Goal: Task Accomplishment & Management: Manage account settings

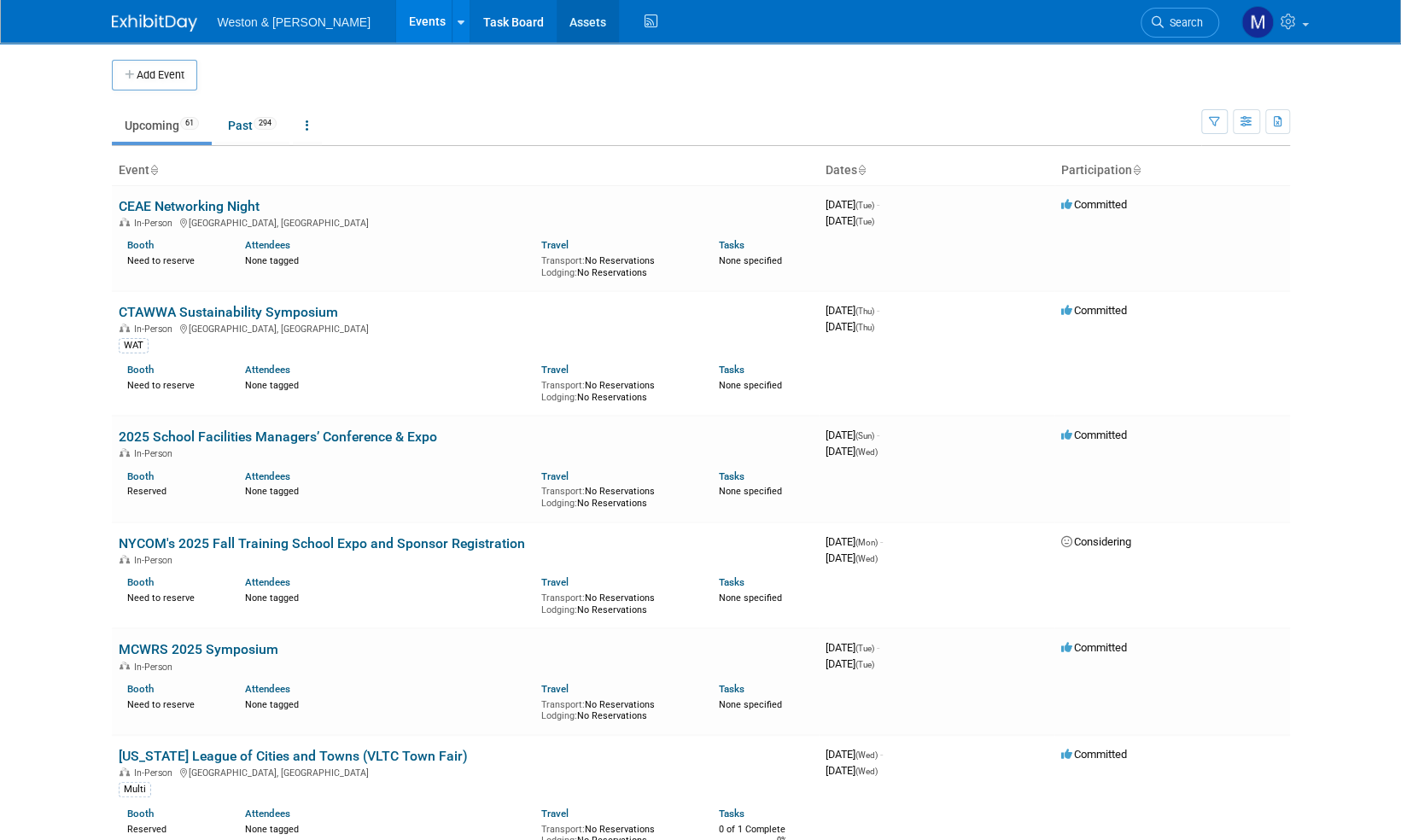
click at [556, 20] on link "Assets" at bounding box center [587, 21] width 62 height 43
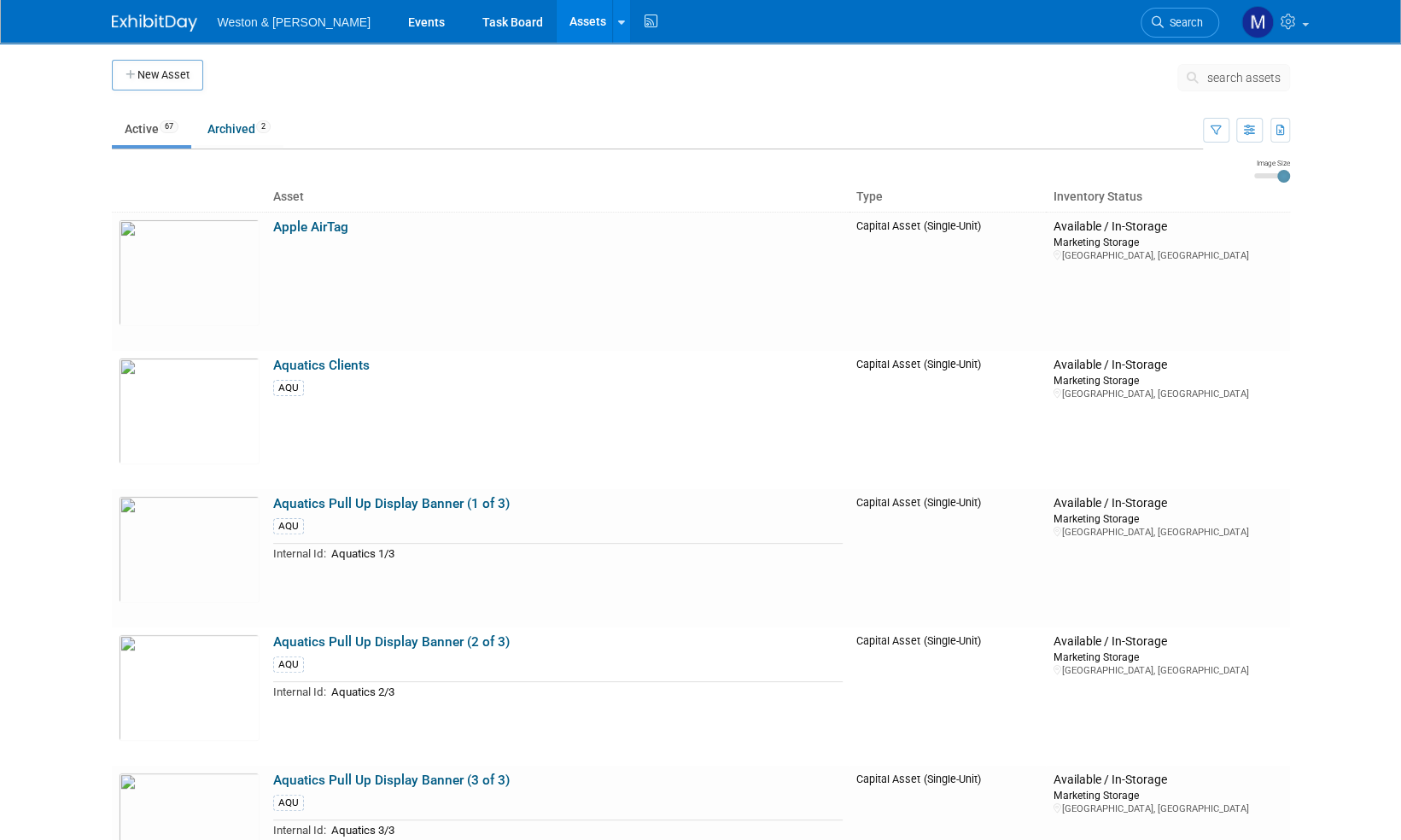
click at [159, 25] on img at bounding box center [155, 23] width 85 height 17
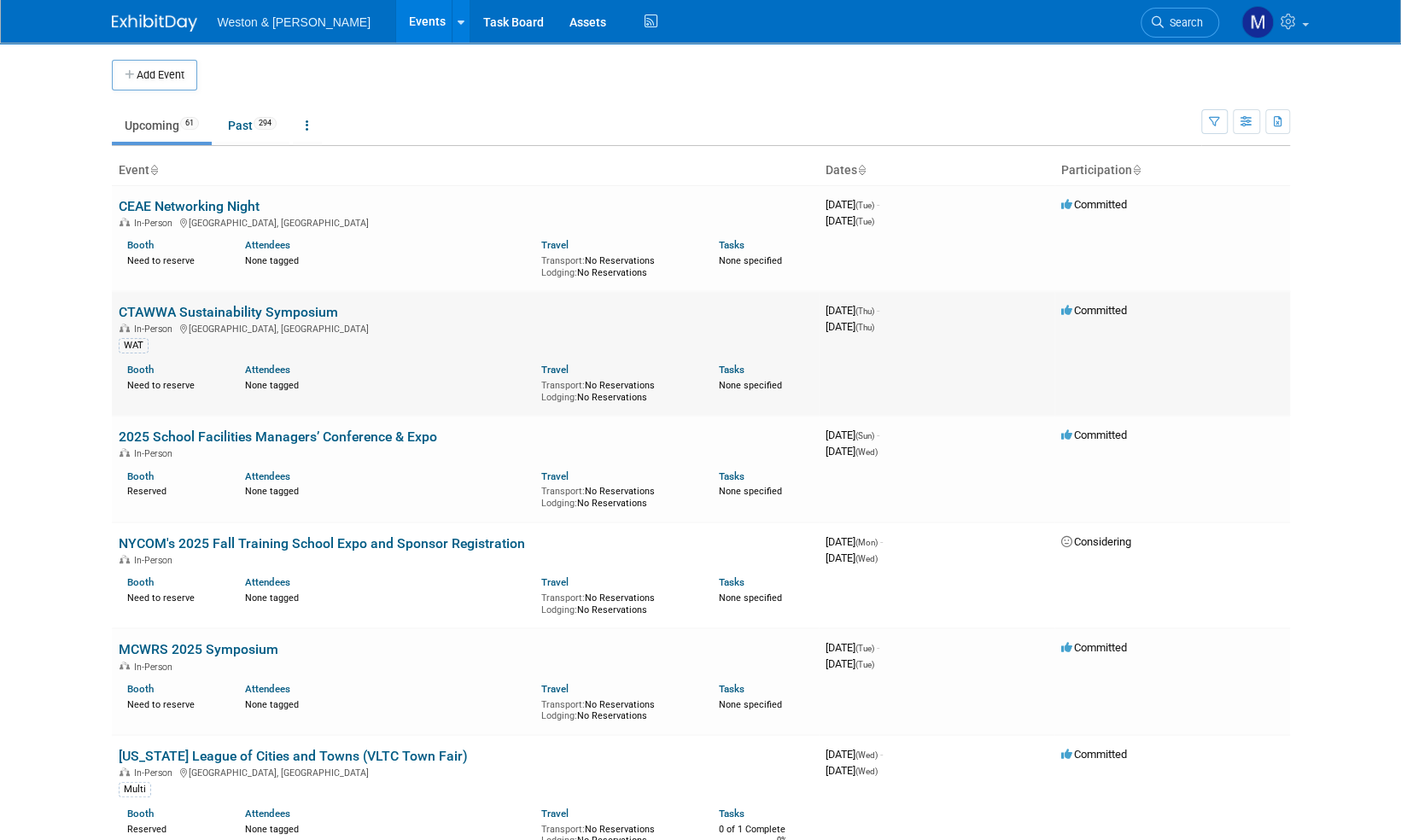
click at [230, 308] on link "CTAWWA Sustainability Symposium" at bounding box center [228, 312] width 220 height 16
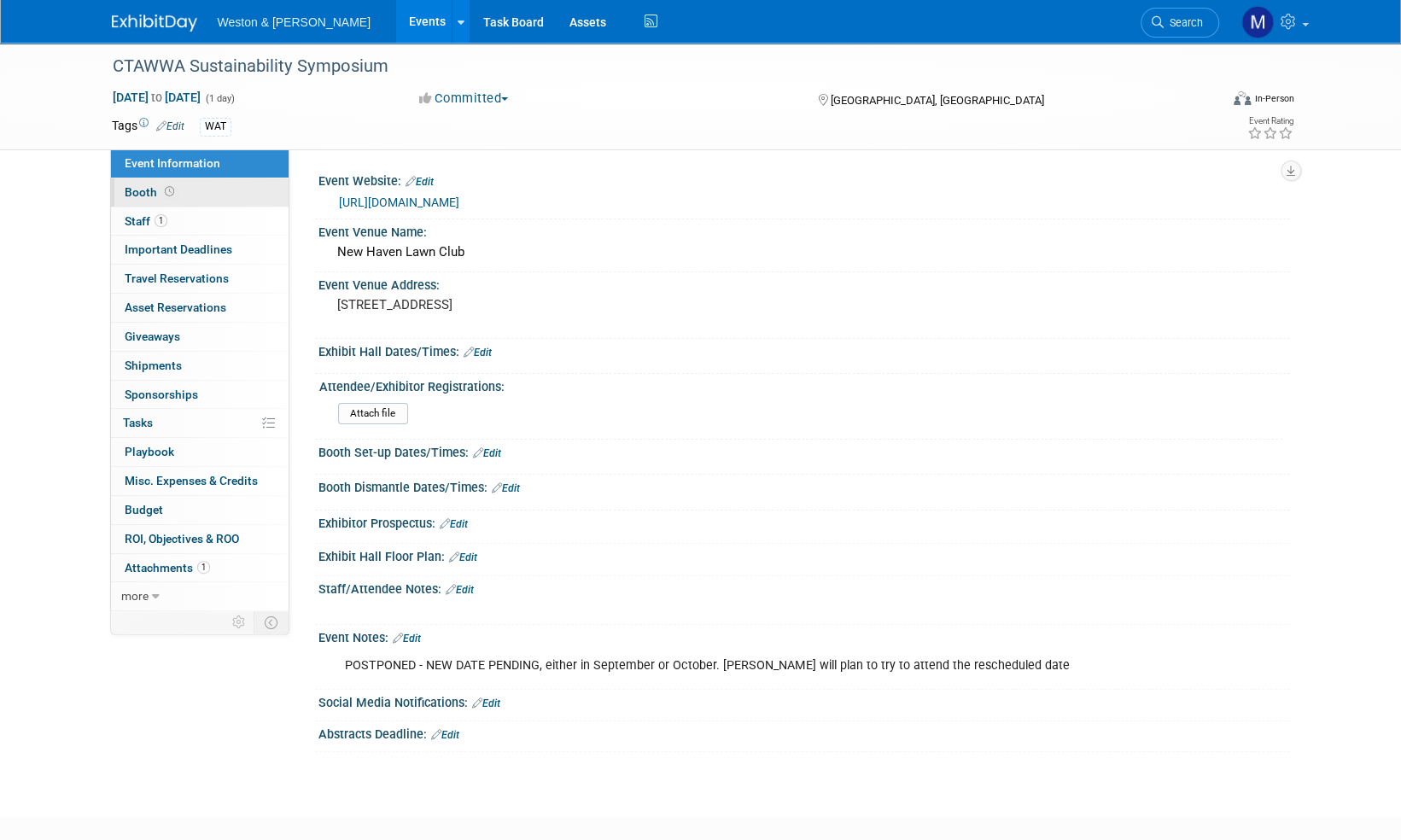
click at [136, 186] on span "Booth" at bounding box center [151, 192] width 53 height 14
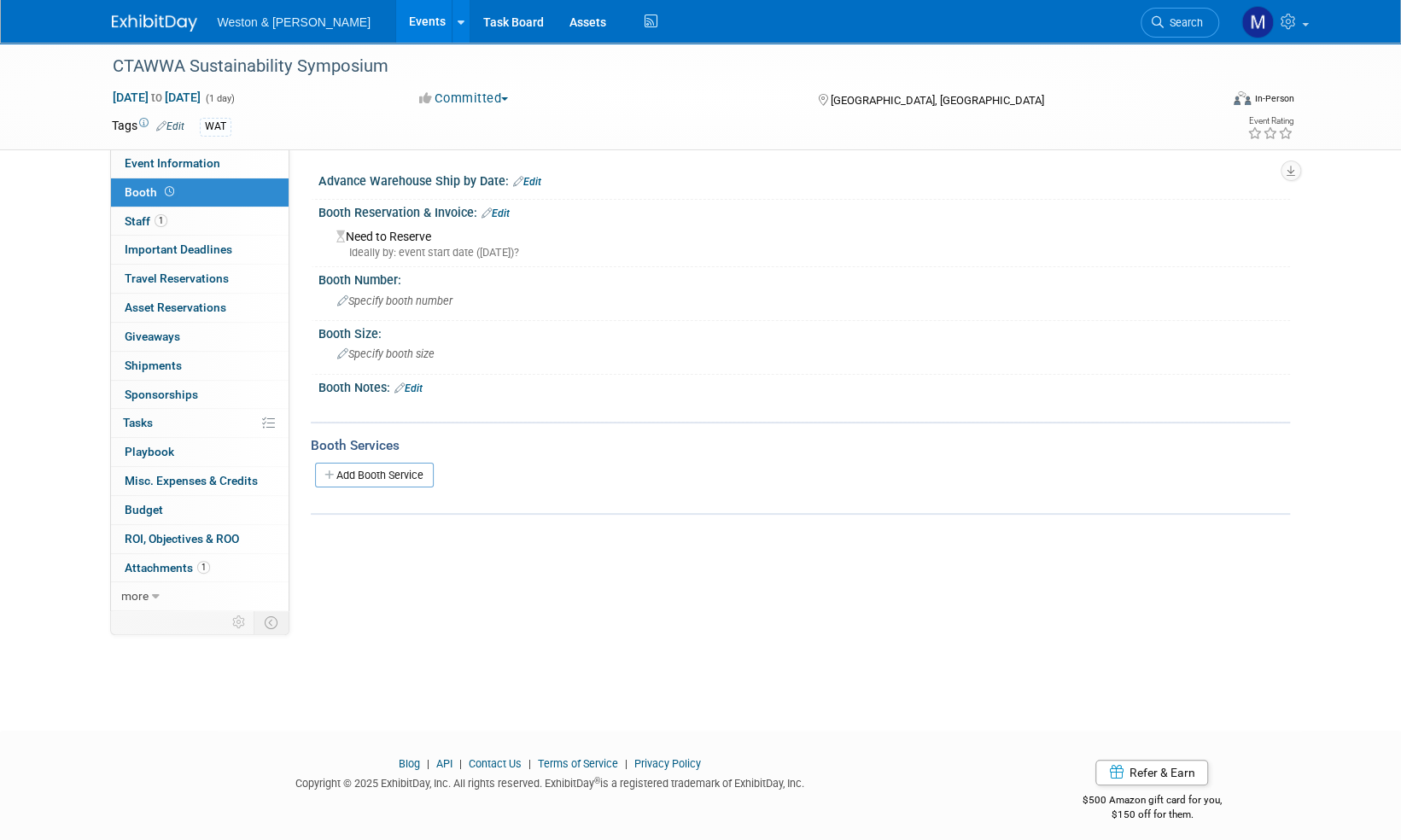
click at [147, 15] on img at bounding box center [155, 23] width 85 height 17
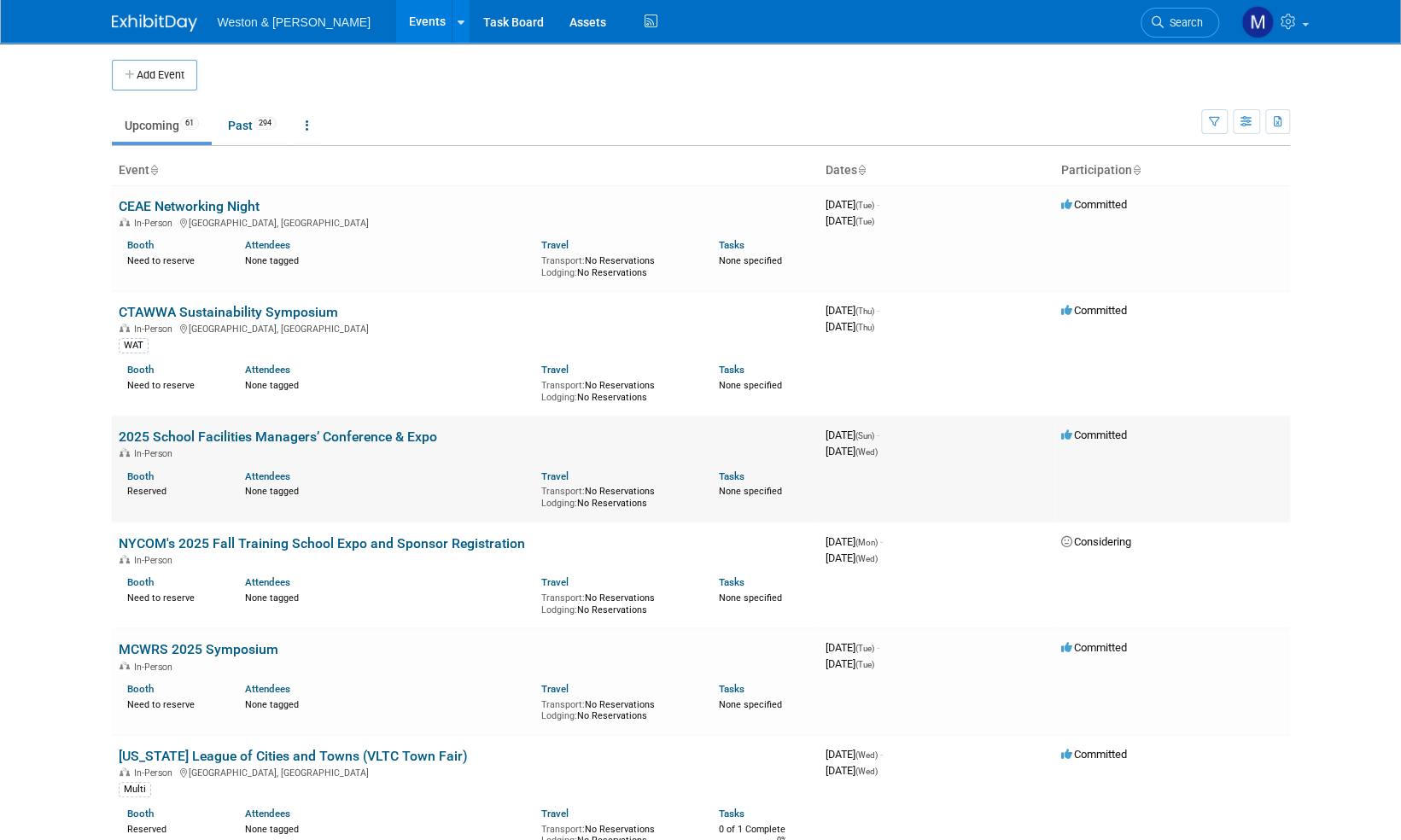
click at [264, 435] on link "2025 School Facilities Managers’ Conference & Expo" at bounding box center [278, 436] width 318 height 16
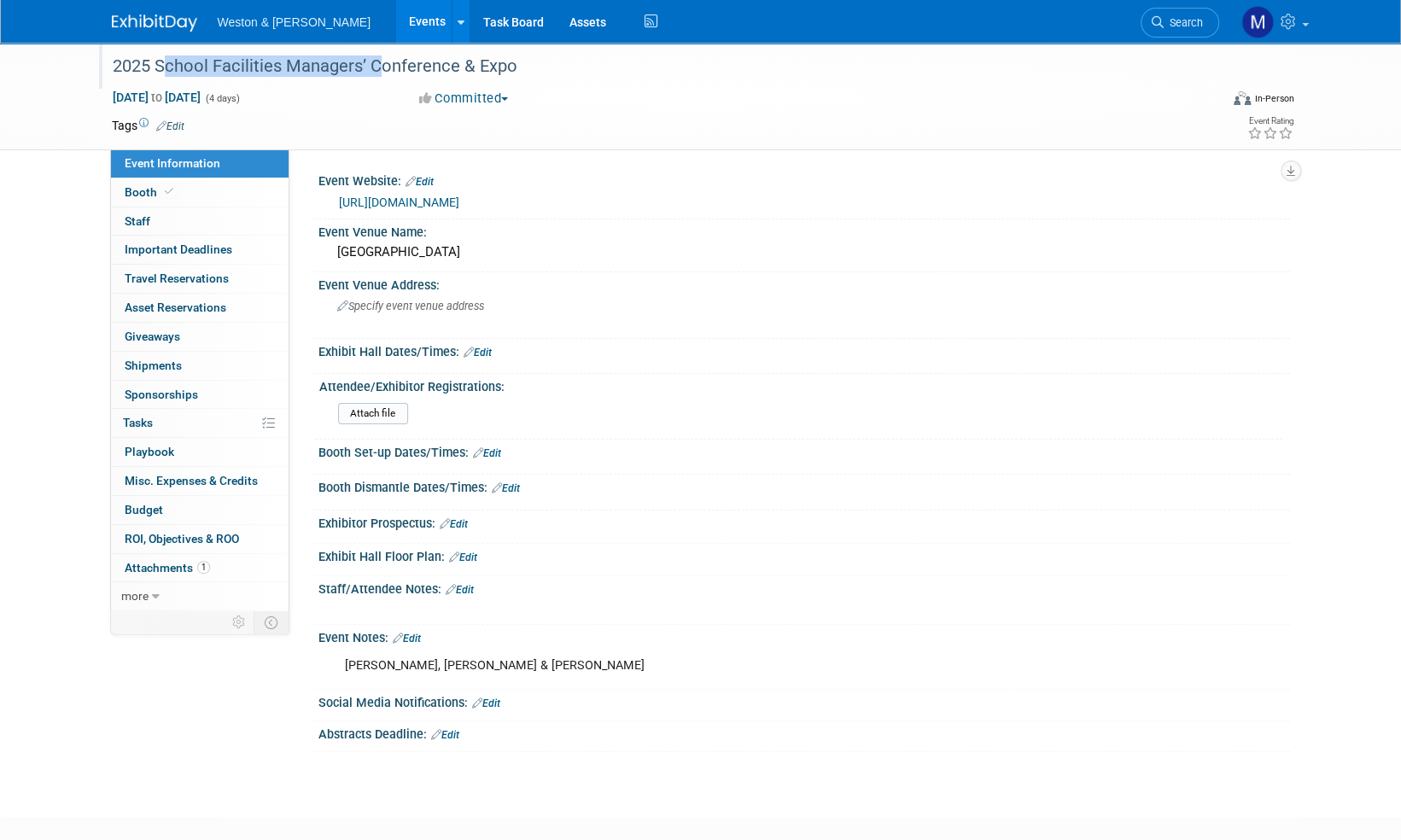
drag, startPoint x: 367, startPoint y: 70, endPoint x: 159, endPoint y: 80, distance: 208.2
click at [159, 80] on div "2025 School Facilities Managers’ Conference & Expo" at bounding box center [650, 67] width 1086 height 31
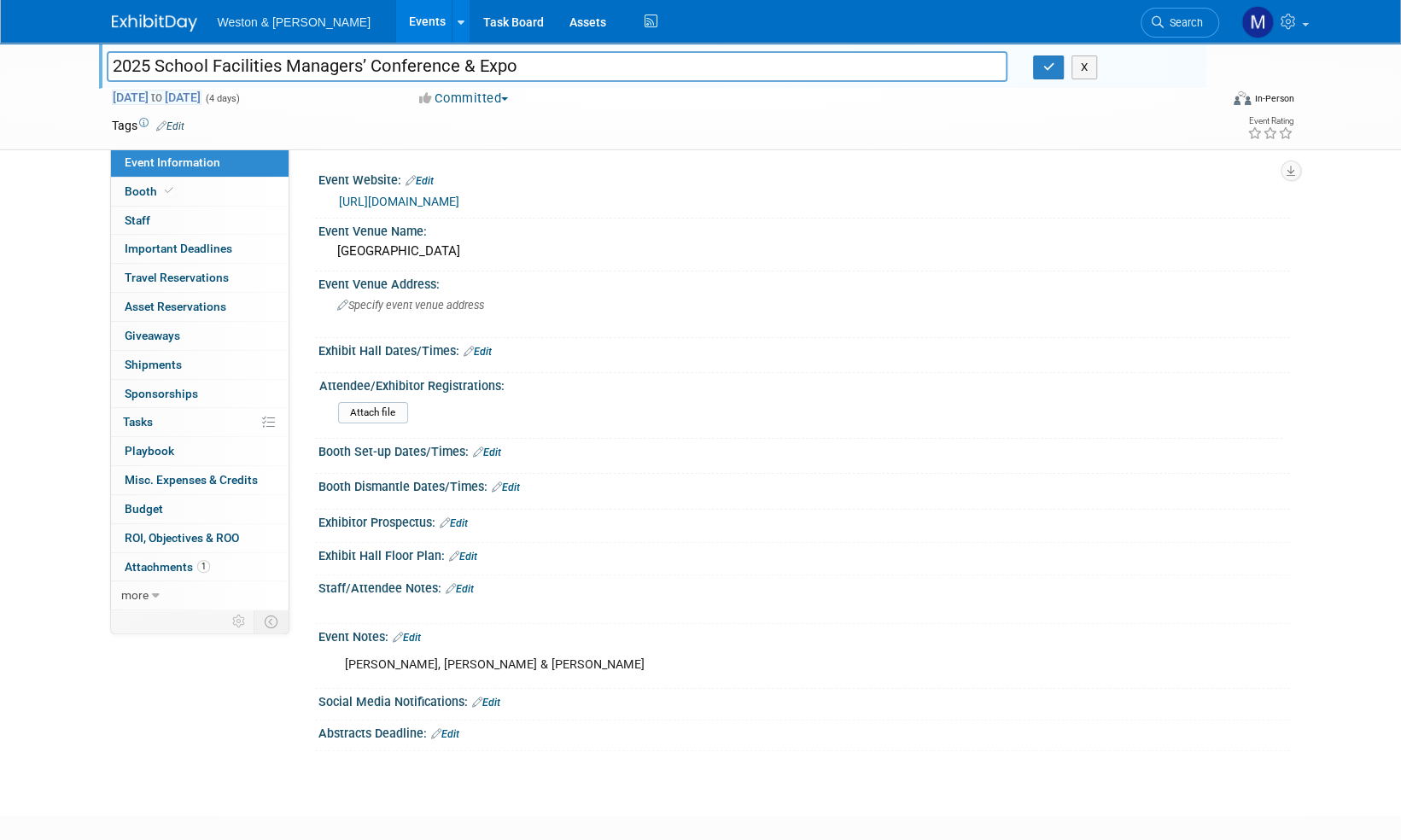
drag, startPoint x: 356, startPoint y: 67, endPoint x: 152, endPoint y: 90, distance: 205.3
click at [152, 90] on div "2025 School Facilities Managers’ Conference & Expo 2025 School Facilities Manag…" at bounding box center [701, 96] width 1204 height 107
click at [403, 661] on div "[PERSON_NAME], [PERSON_NAME] & [PERSON_NAME]" at bounding box center [717, 665] width 769 height 34
click at [406, 662] on div "[PERSON_NAME], [PERSON_NAME] & [PERSON_NAME]" at bounding box center [717, 665] width 769 height 34
click at [407, 662] on div "Brian Gottschalk, RA & Jacob Weiner" at bounding box center [717, 665] width 769 height 34
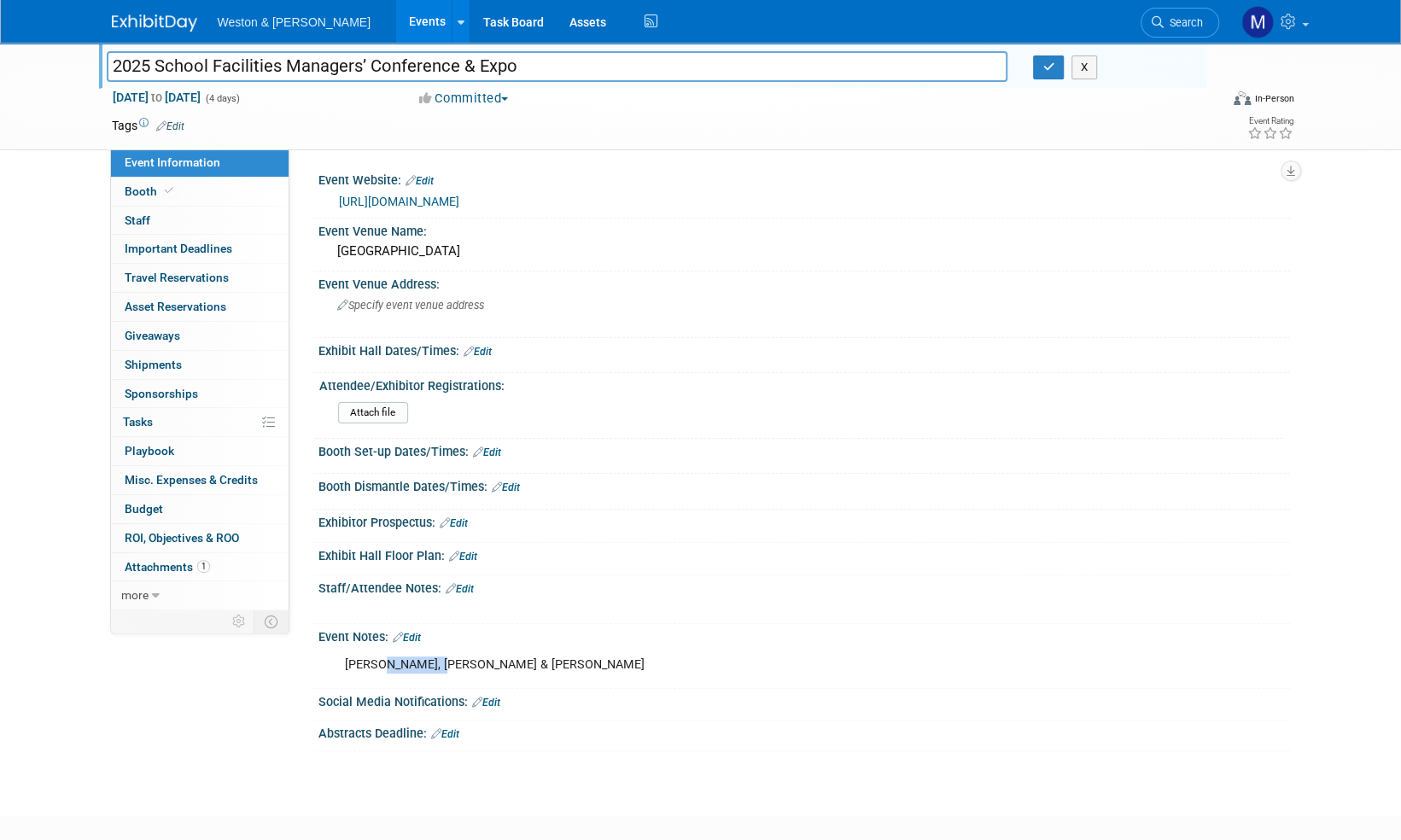
copy div "Gottschalk"
click at [170, 301] on span "Asset Reservations 0" at bounding box center [175, 307] width 102 height 14
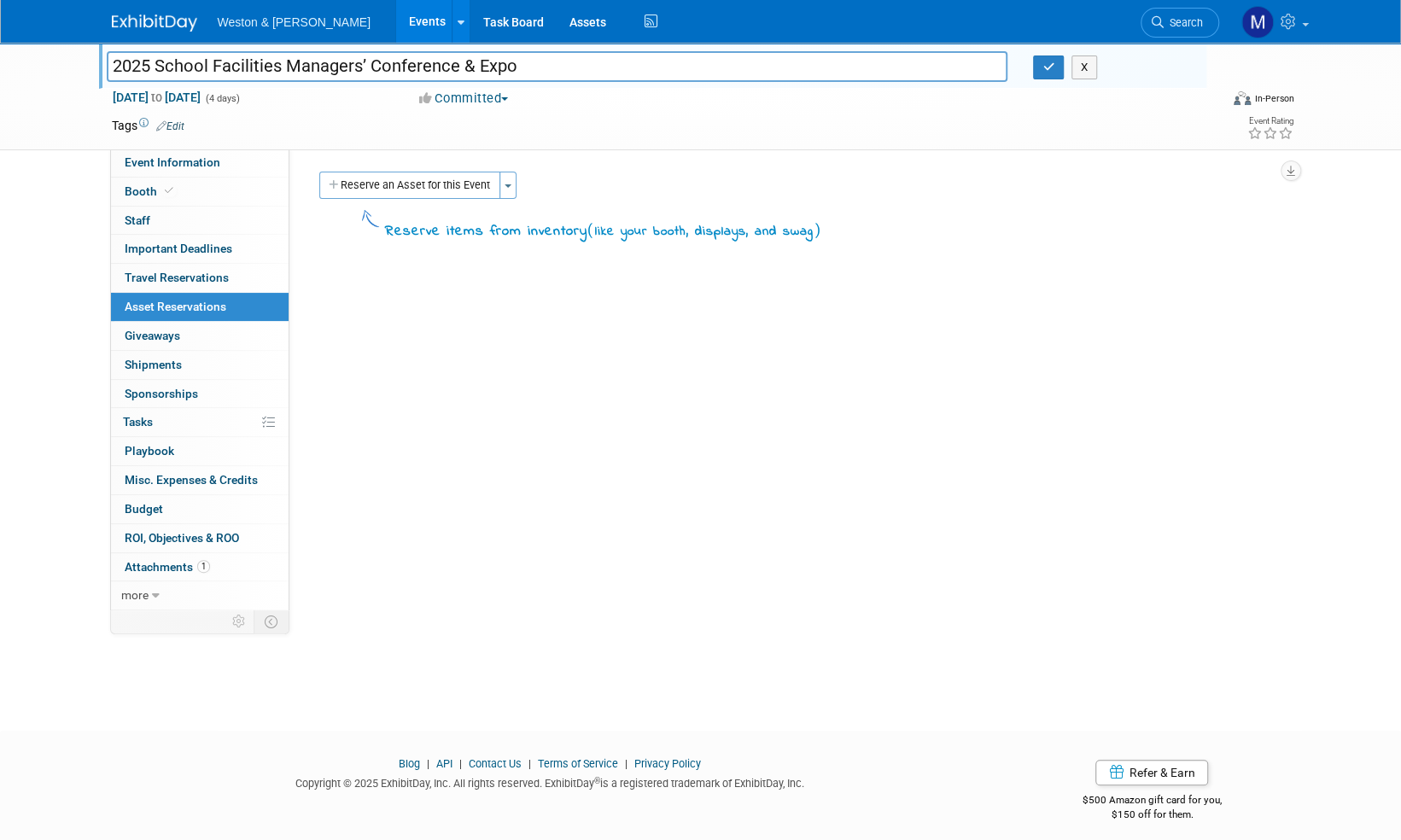
click at [452, 183] on button "Reserve an Asset for this Event" at bounding box center [409, 185] width 181 height 27
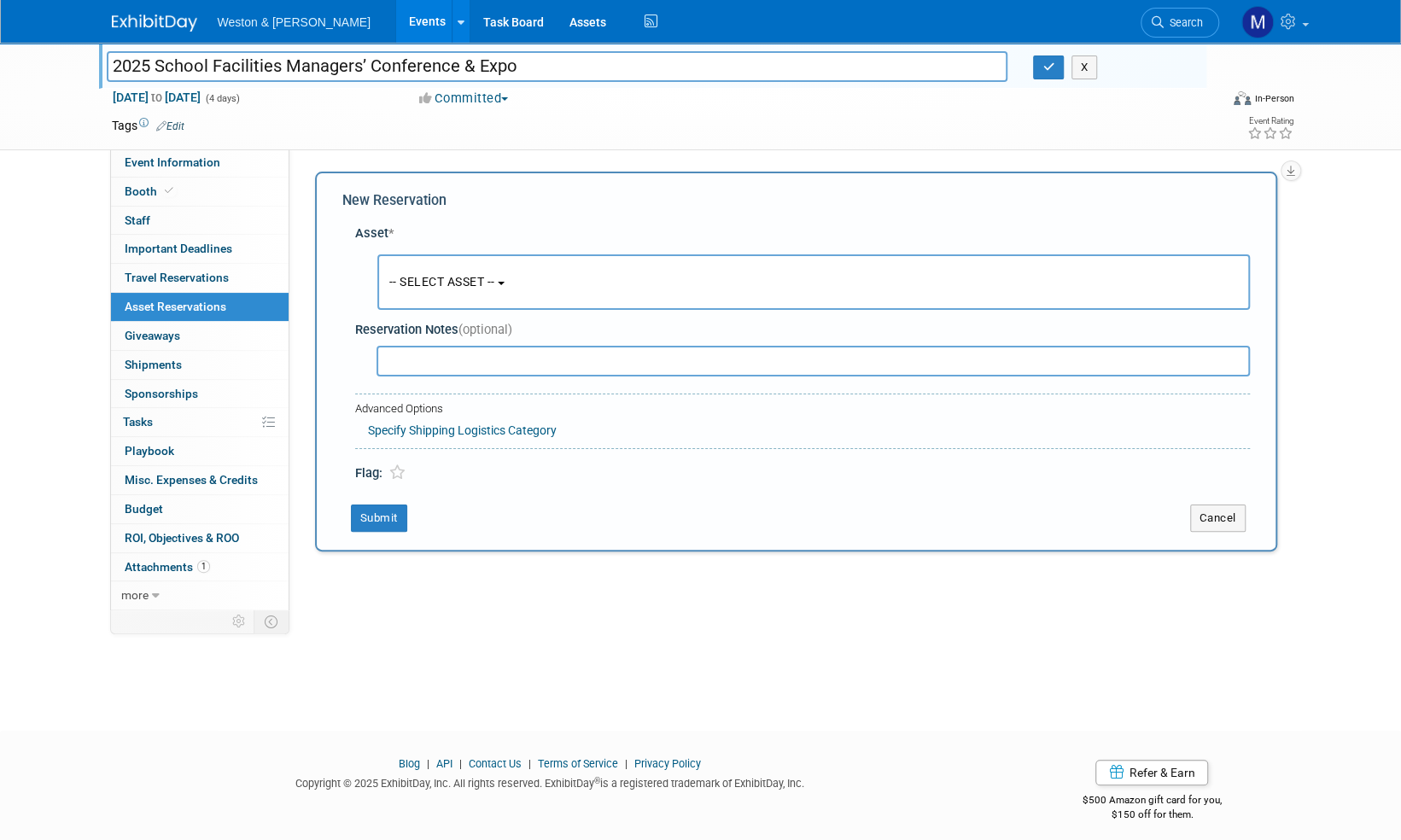
scroll to position [10, 0]
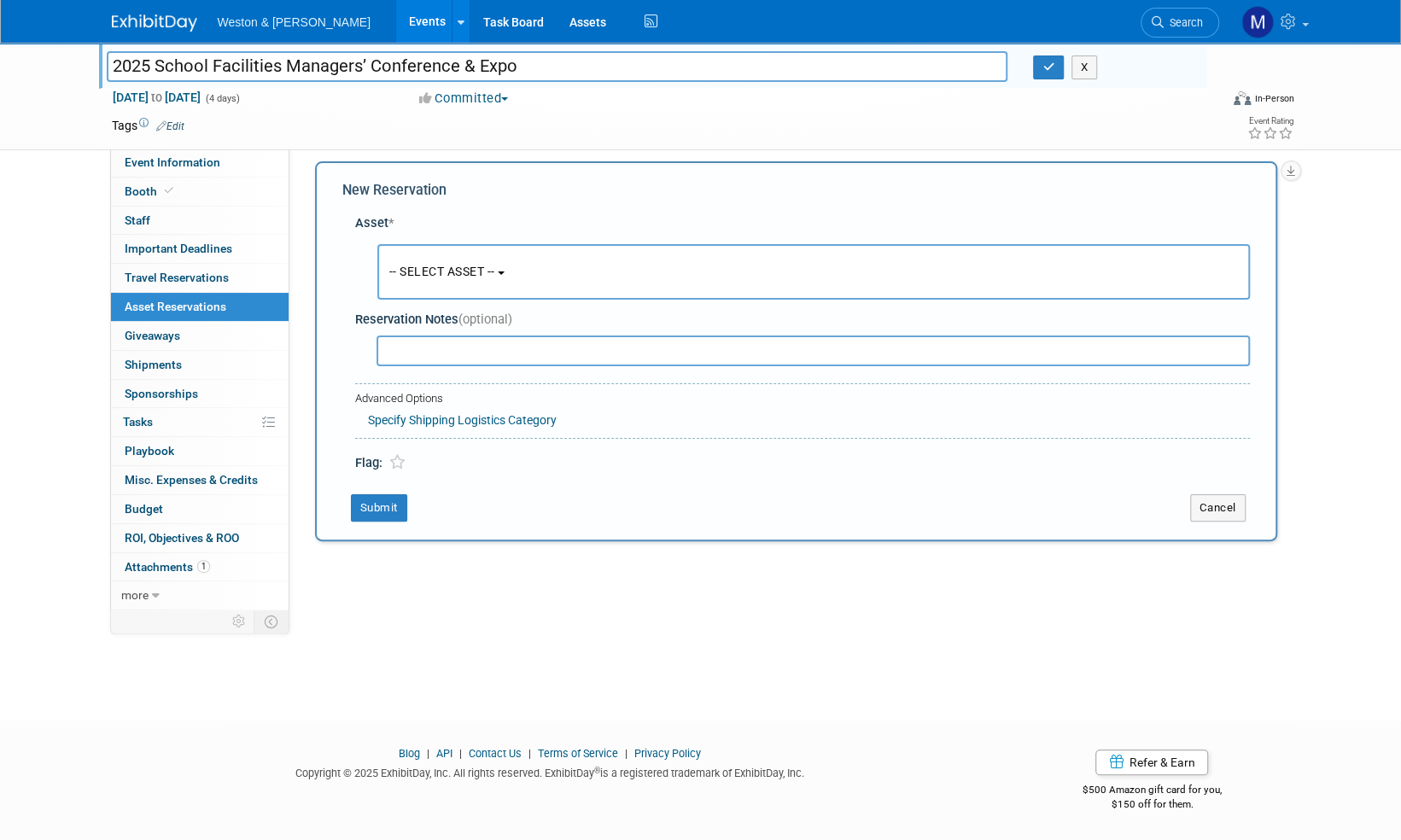
click at [504, 273] on b "button" at bounding box center [501, 273] width 7 height 3
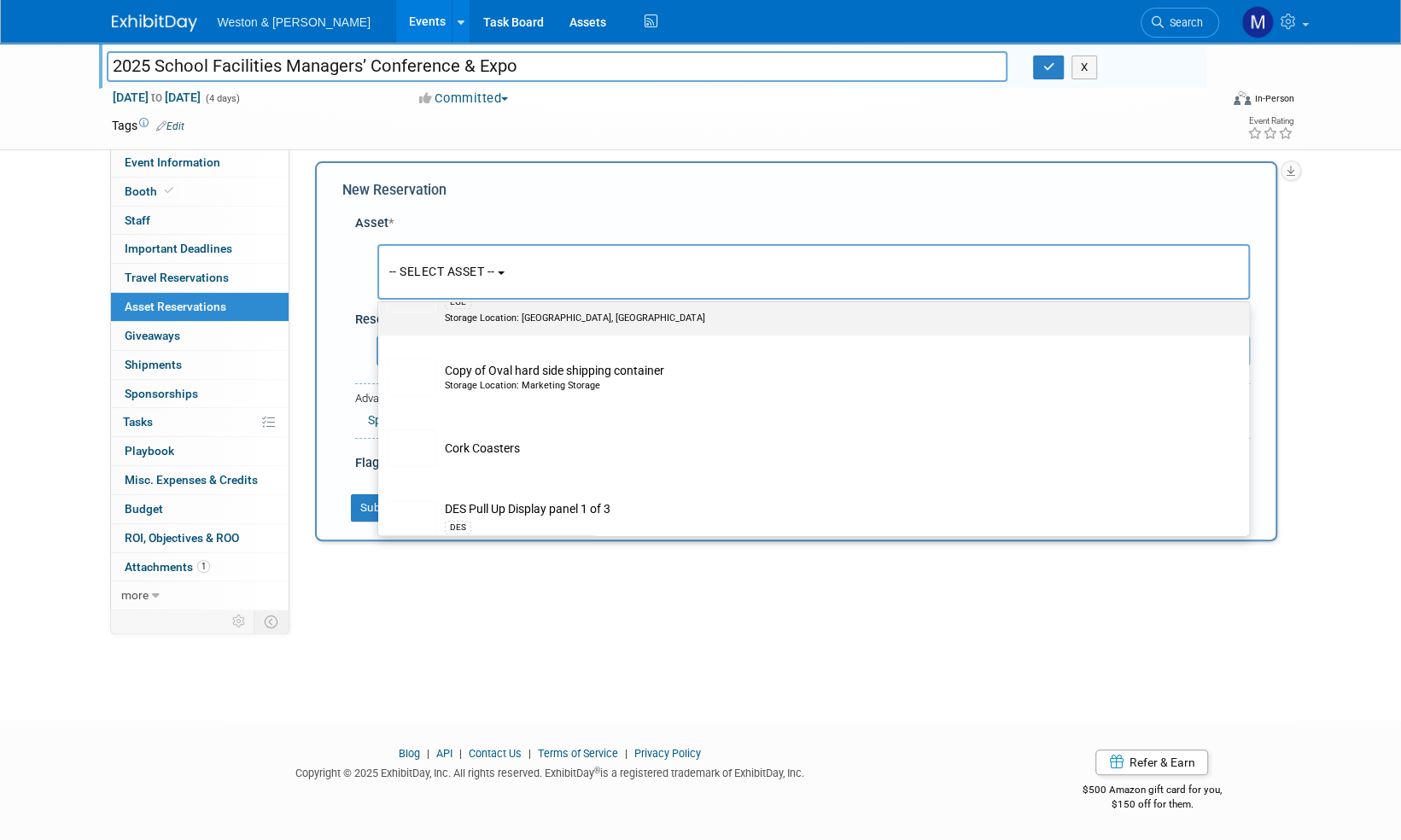
scroll to position [1280, 0]
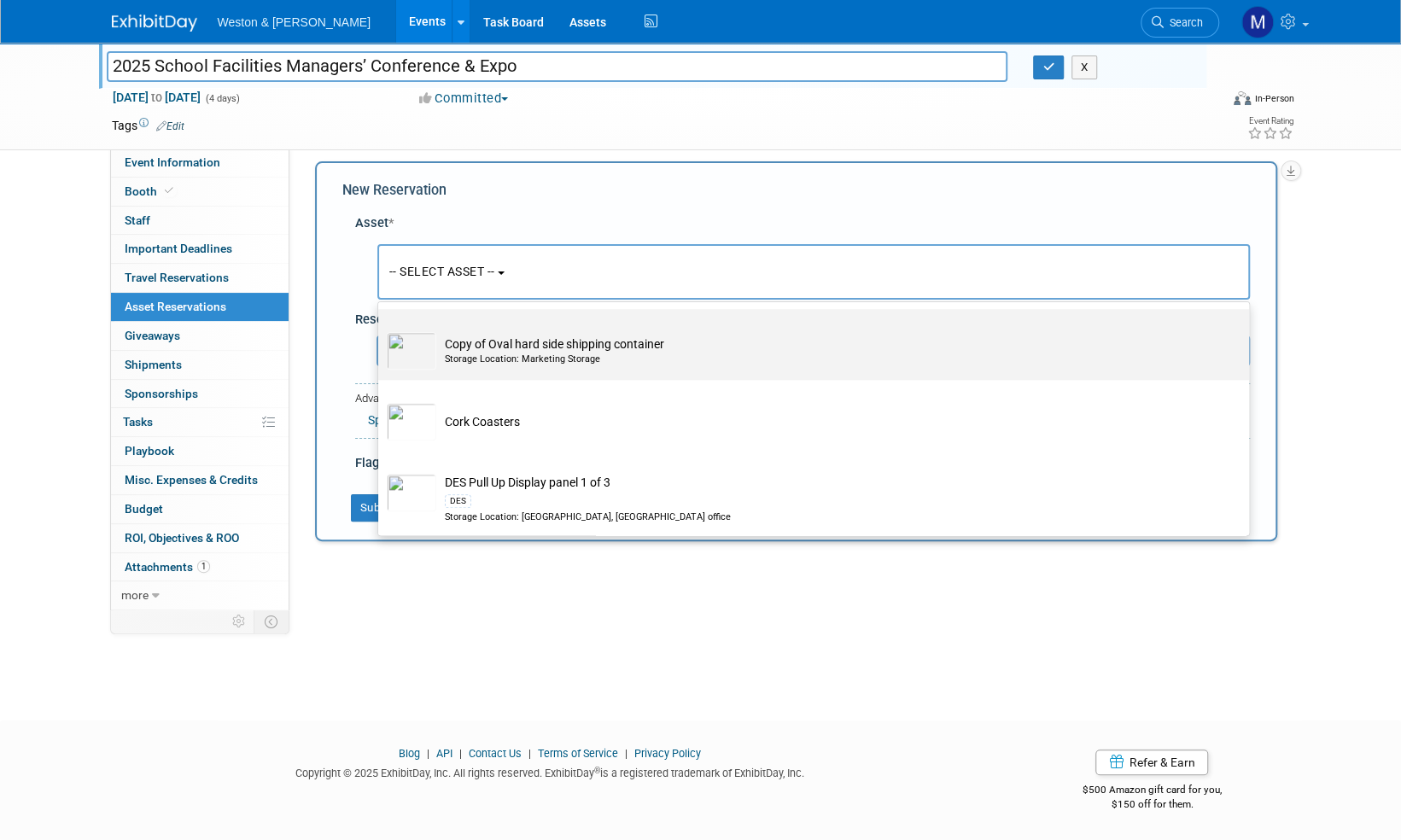
click at [500, 348] on td "Copy of Oval hard side shipping container Storage Location: Marketing Storage" at bounding box center [825, 350] width 779 height 38
click at [380, 329] on input "Copy of Oval hard side shipping container Storage Location: Marketing Storage" at bounding box center [374, 323] width 11 height 11
select select "10721853"
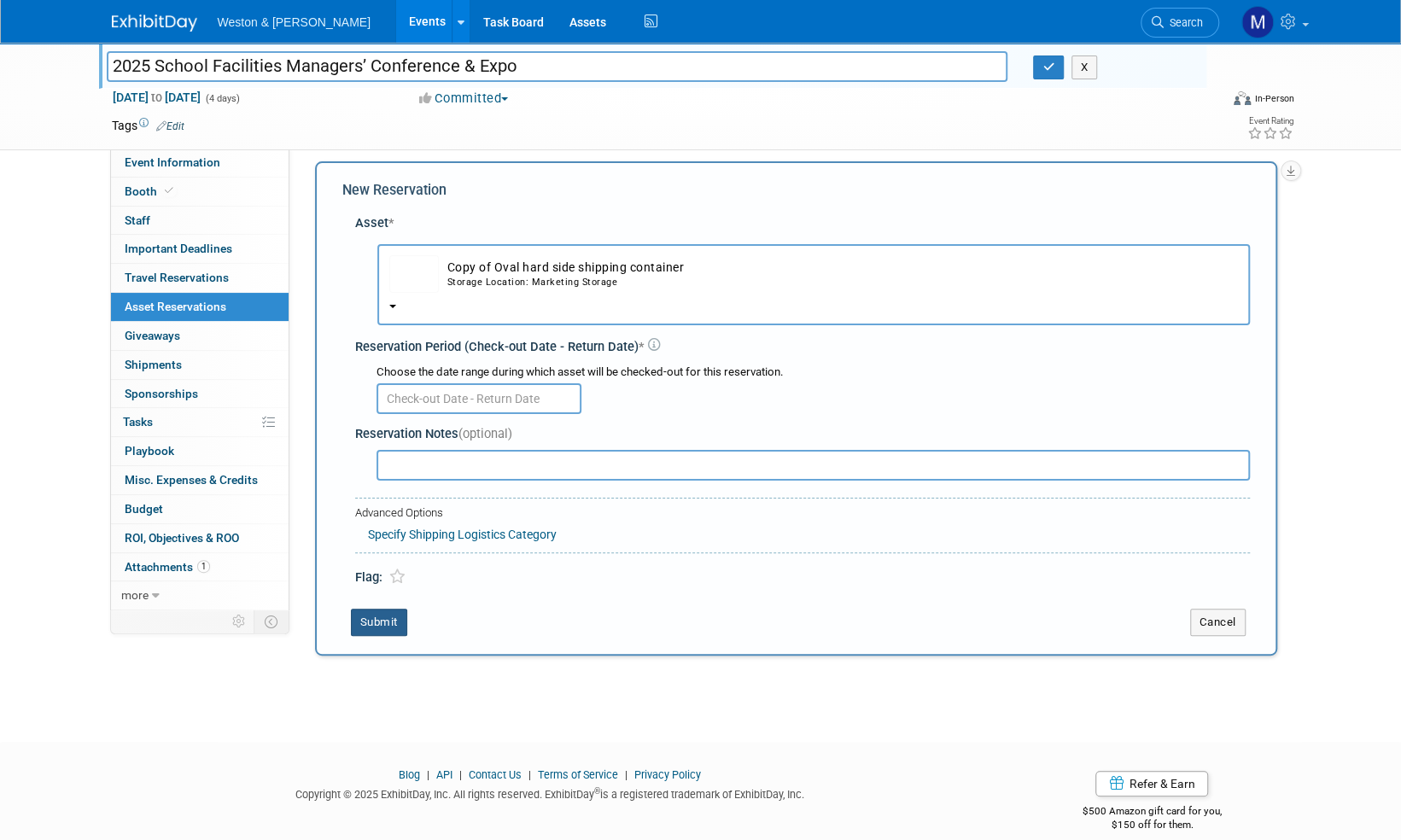
click at [388, 618] on button "Submit" at bounding box center [379, 622] width 56 height 27
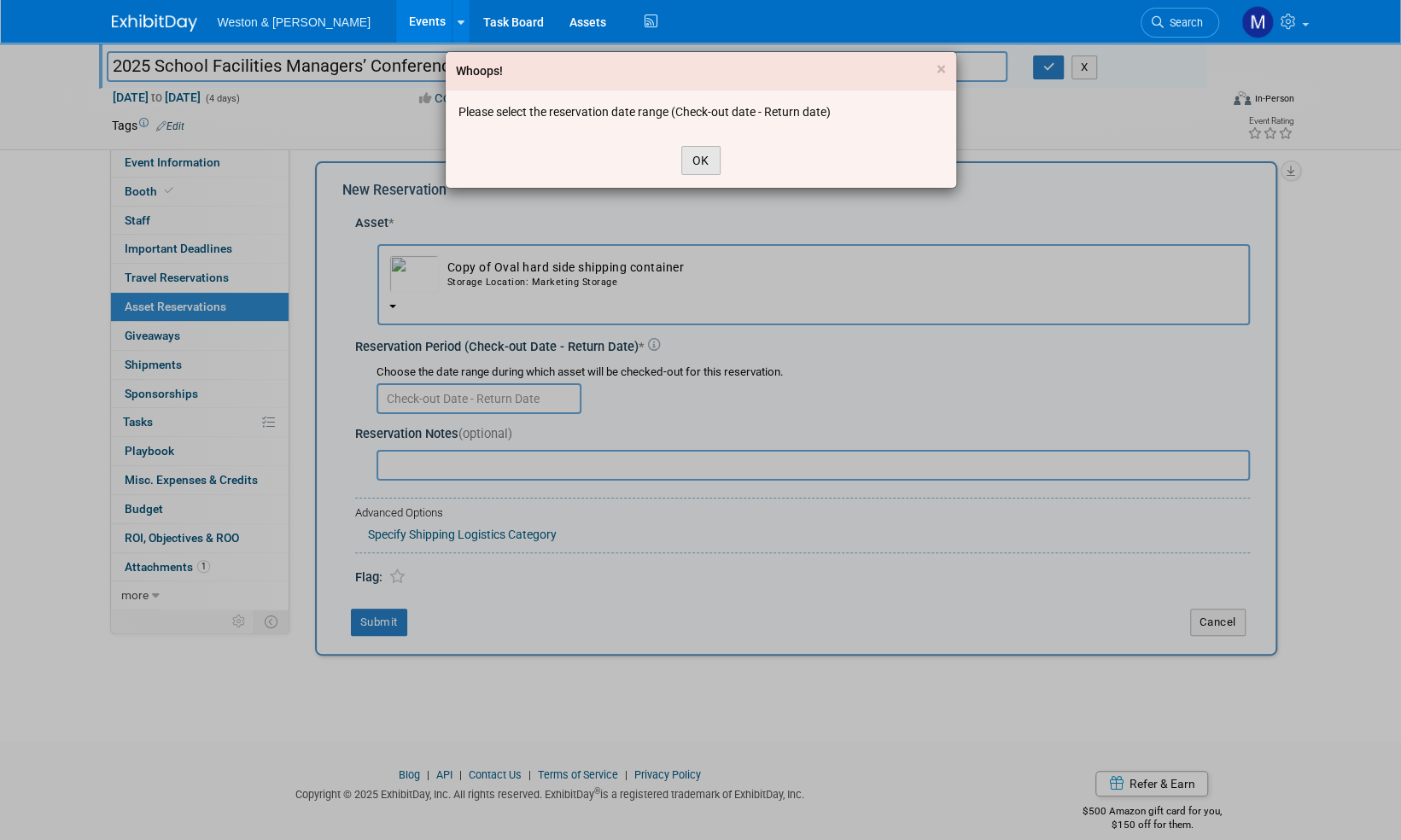
click at [702, 156] on button "OK" at bounding box center [701, 161] width 39 height 29
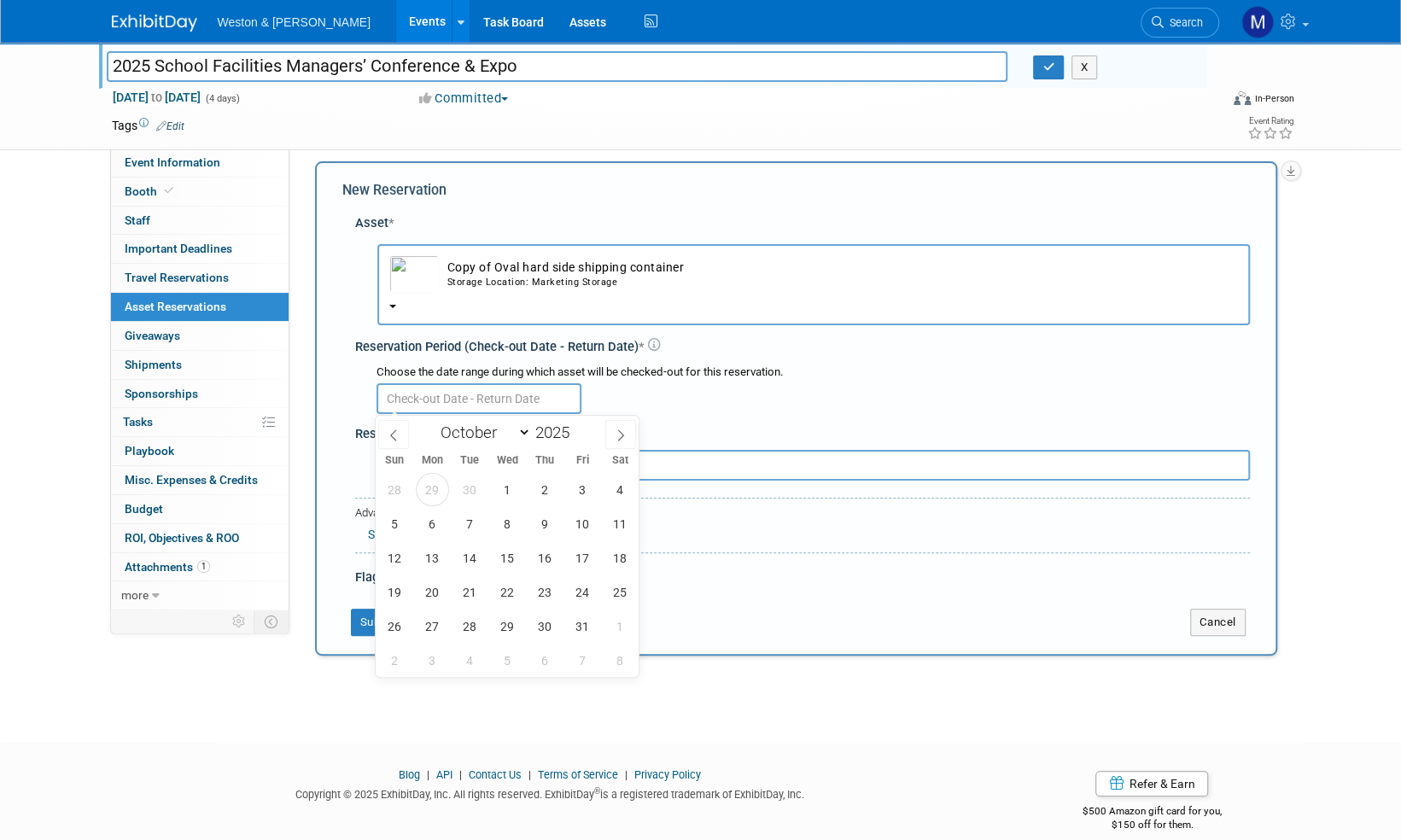
click at [485, 391] on input "text" at bounding box center [479, 398] width 205 height 31
click at [433, 485] on span "29" at bounding box center [432, 489] width 33 height 33
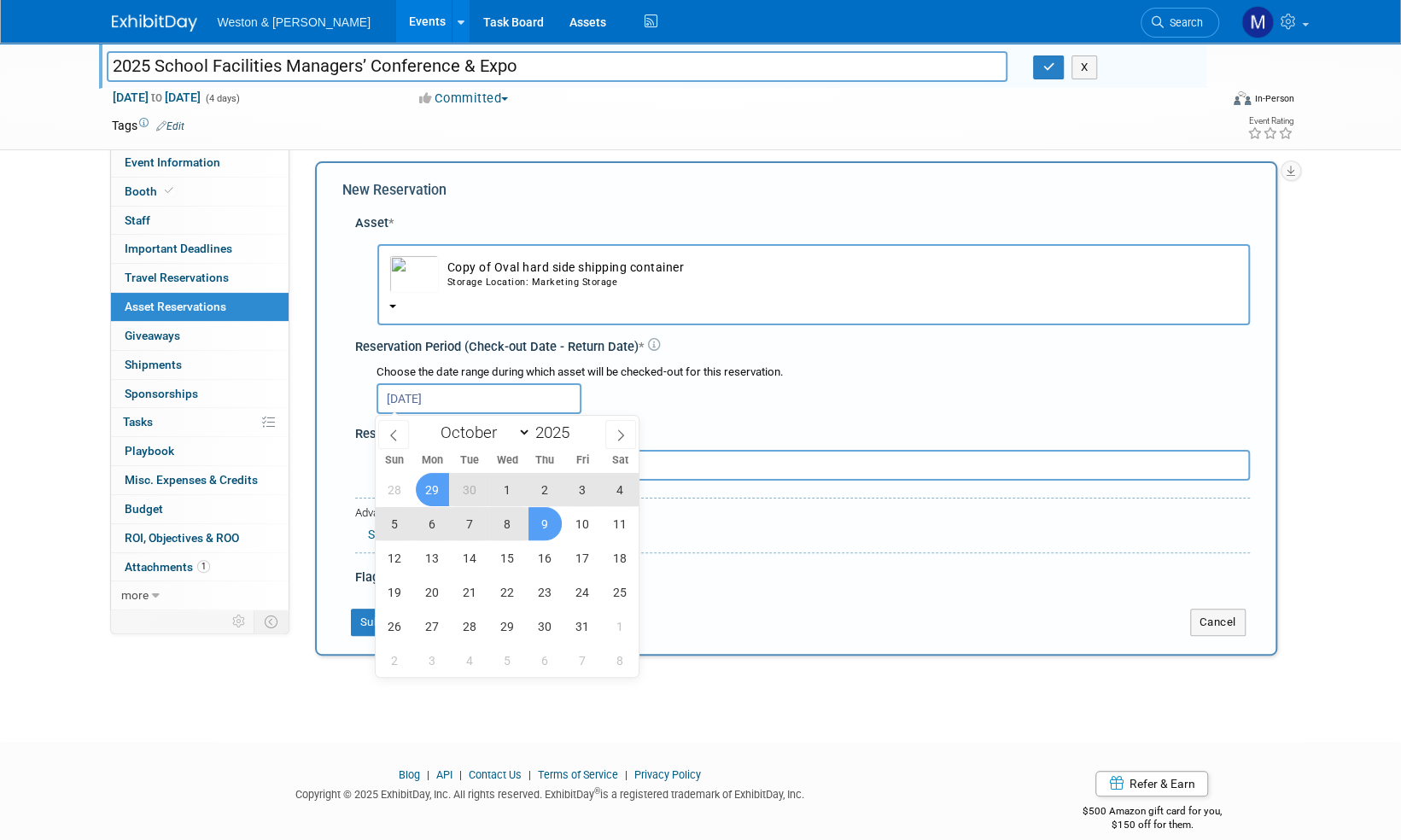
click at [538, 524] on span "9" at bounding box center [545, 523] width 33 height 33
type input "Sep 29, 2025 to Oct 9, 2025"
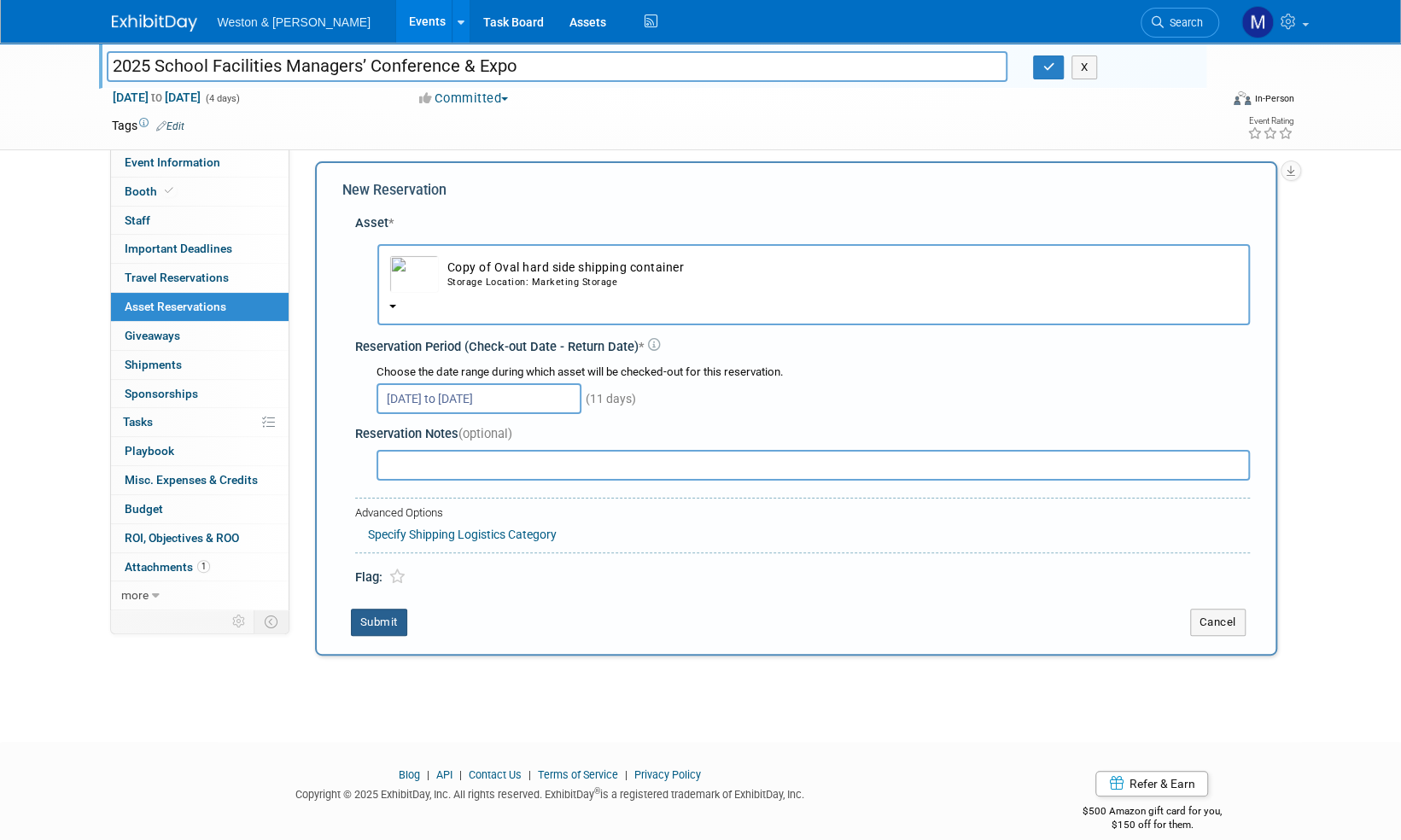
click at [386, 619] on button "Submit" at bounding box center [379, 622] width 56 height 27
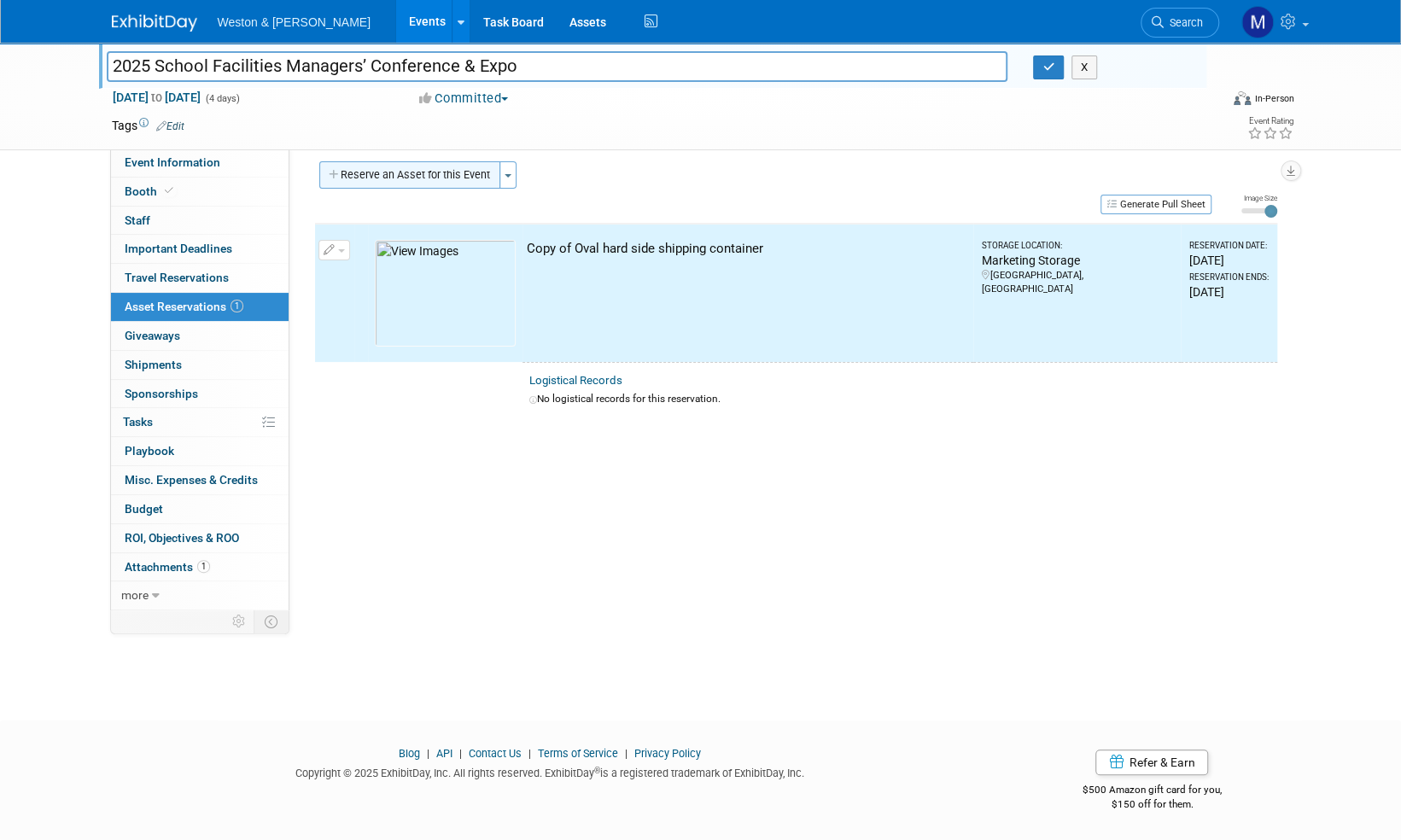
click at [443, 175] on button "Reserve an Asset for this Event" at bounding box center [409, 175] width 181 height 27
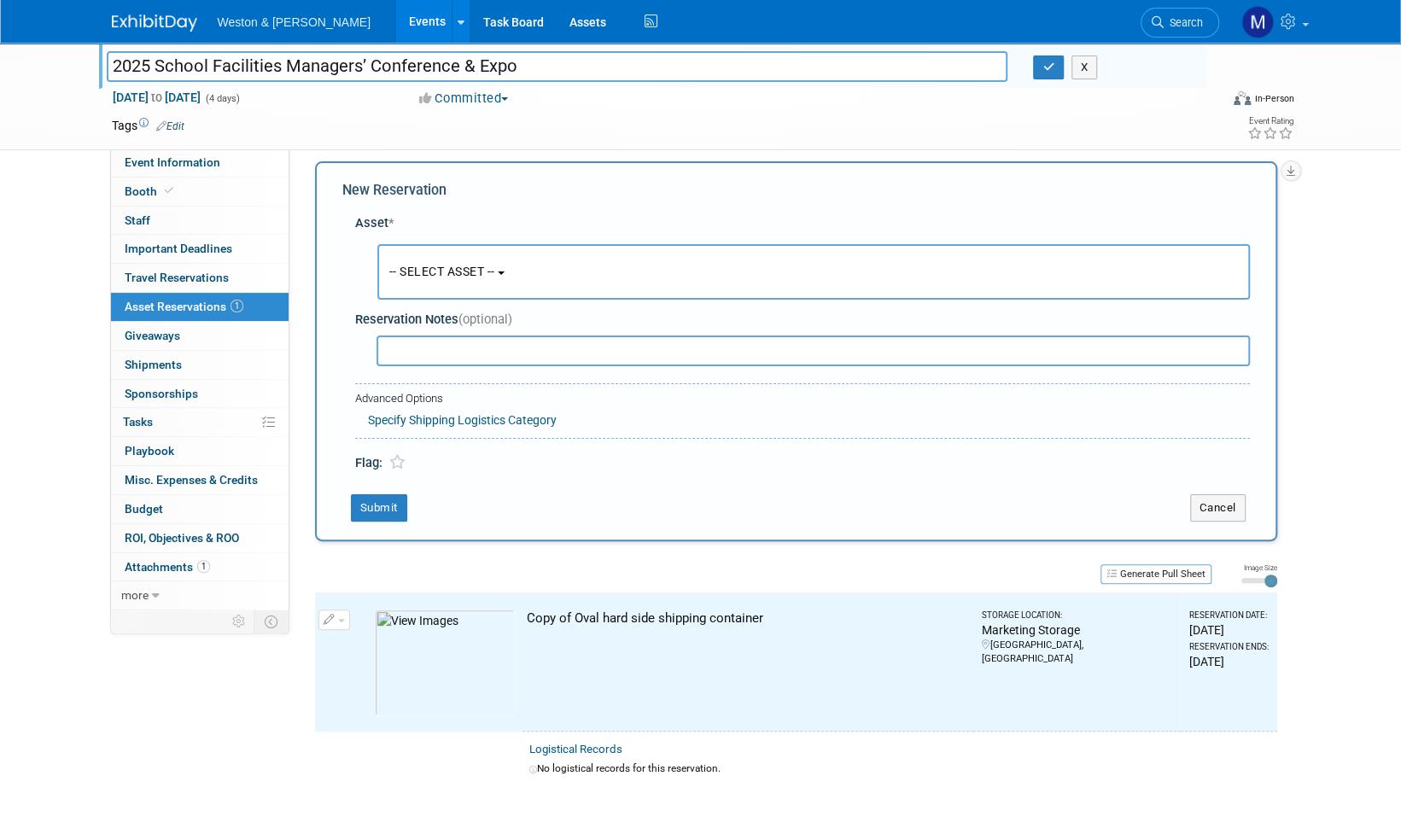
scroll to position [15, 0]
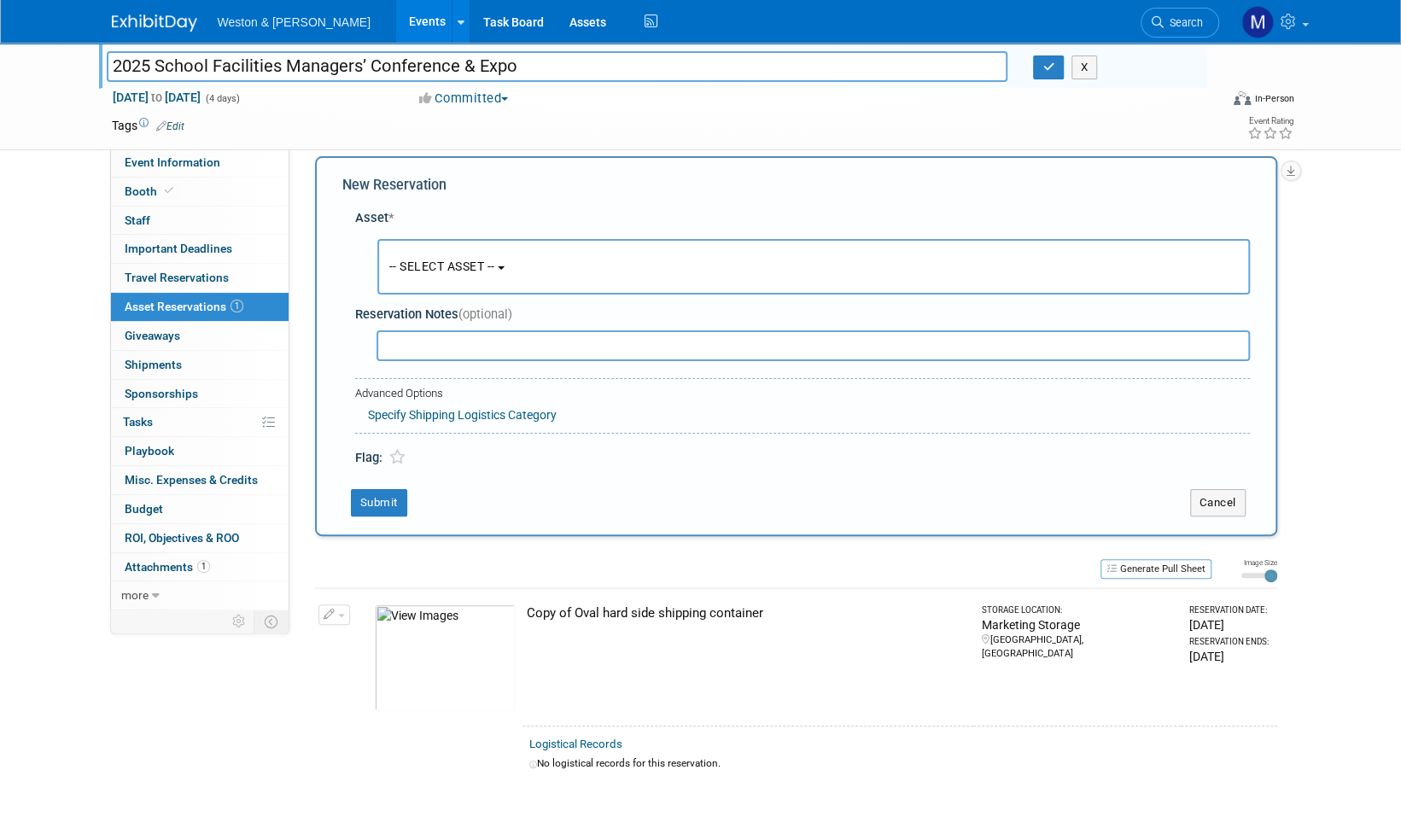
click at [508, 265] on button "-- SELECT ASSET --" at bounding box center [813, 267] width 873 height 56
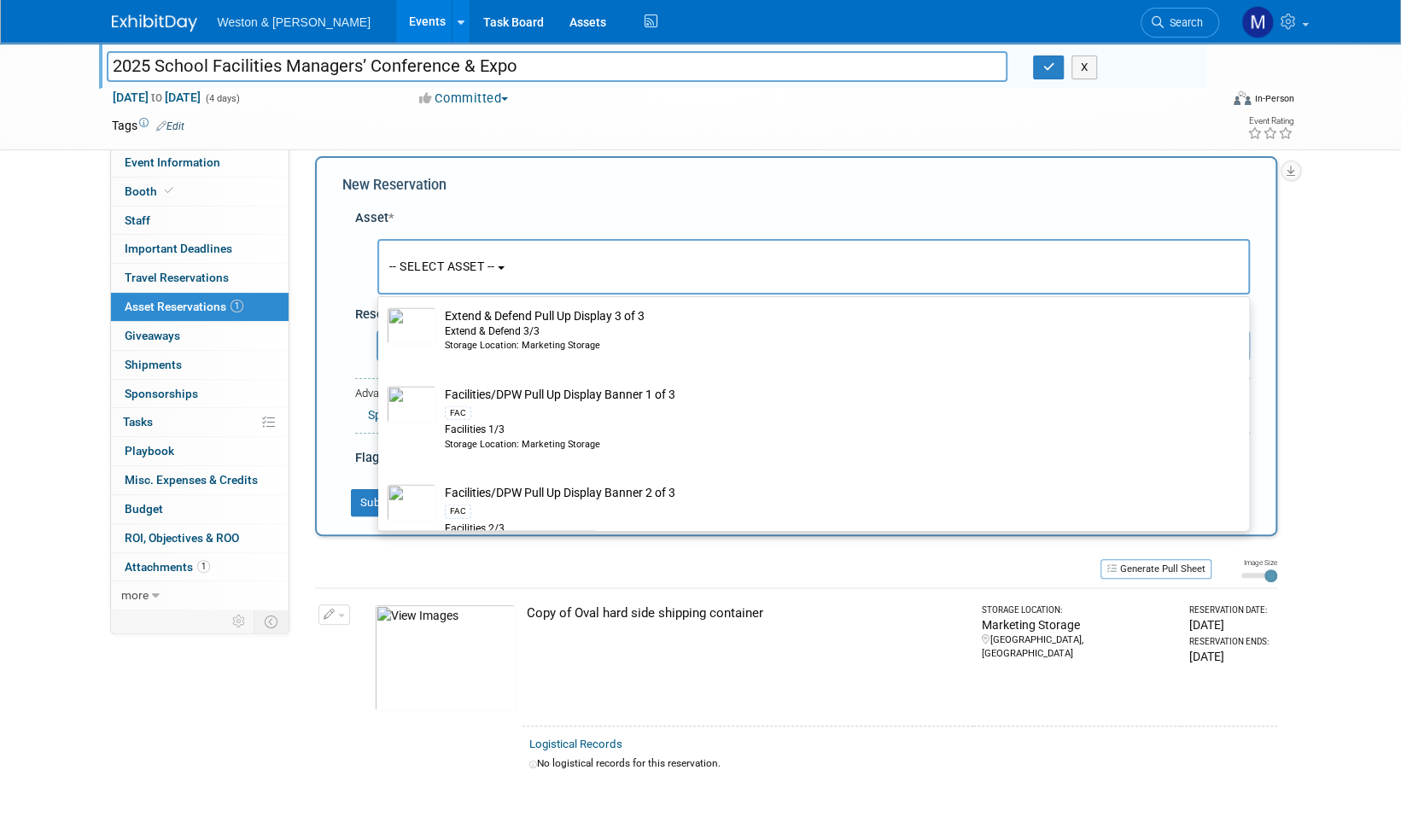
scroll to position [2560, 0]
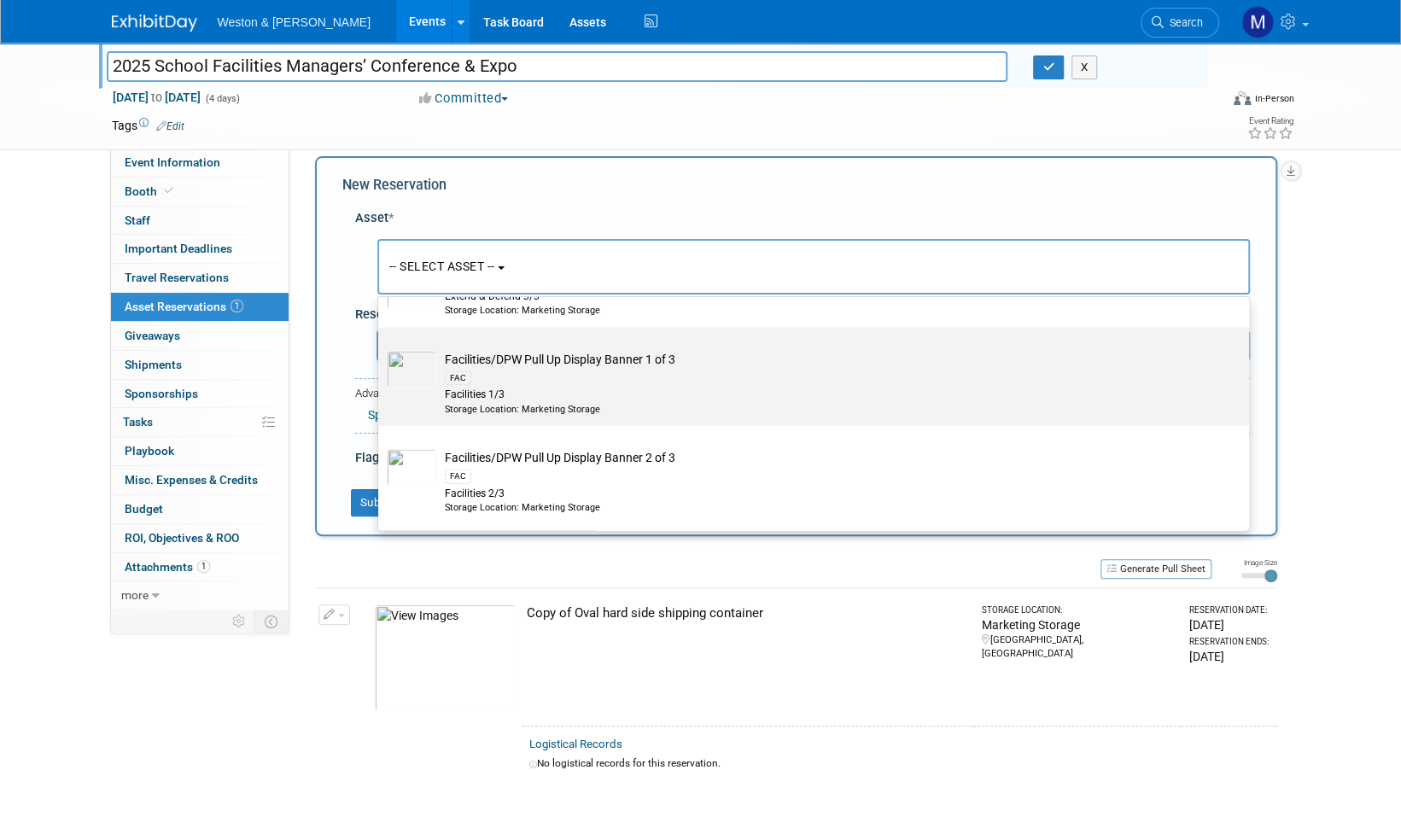
click at [557, 365] on td "Facilities/DPW Pull Up Display Banner 1 of 3 FAC Facilities 1/3 Storage Locatio…" at bounding box center [825, 383] width 779 height 65
click at [380, 348] on input "Facilities/DPW Pull Up Display Banner 1 of 3 FAC Facilities 1/3 Storage Locatio…" at bounding box center [374, 342] width 11 height 11
select select "10716282"
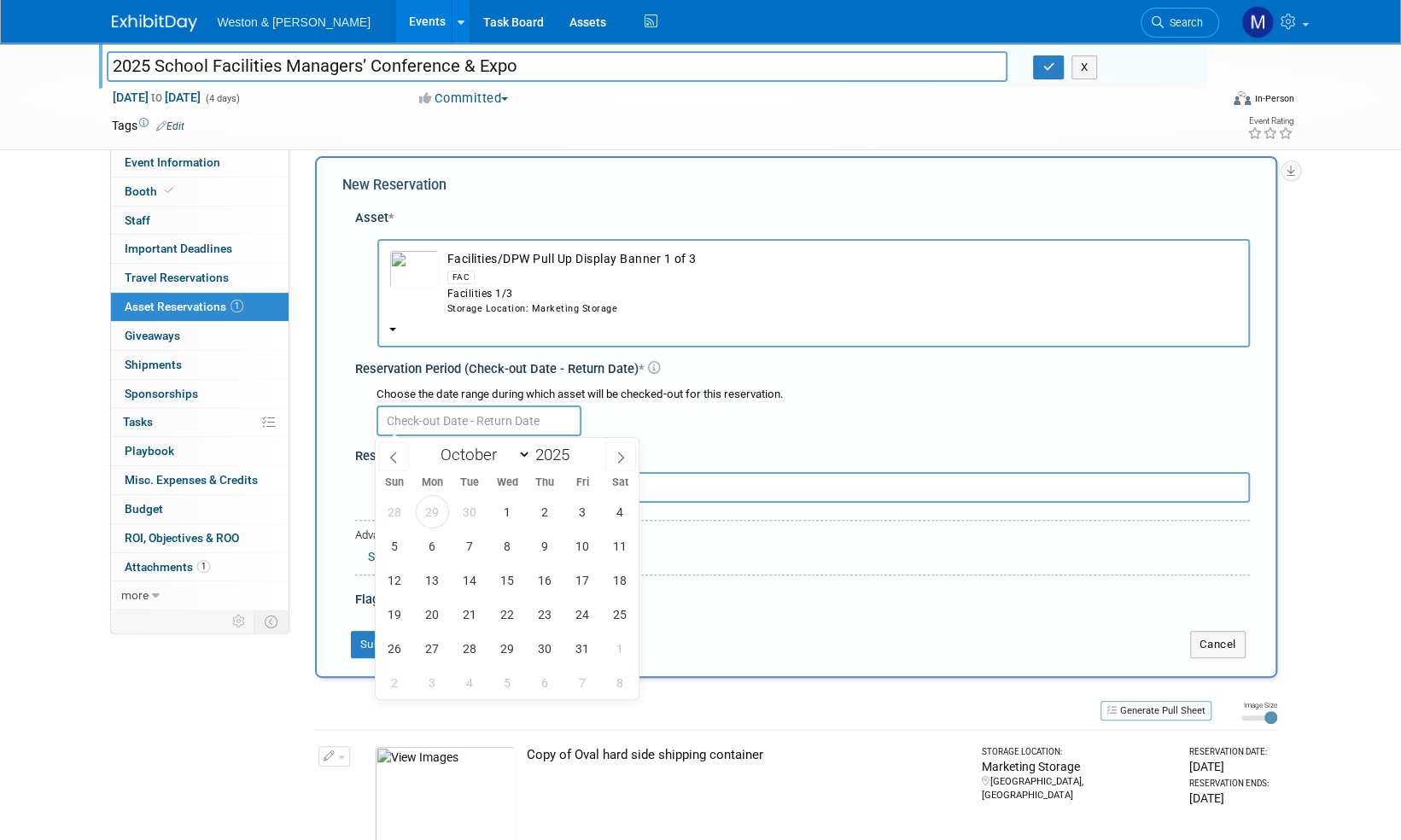
click at [478, 417] on input "text" at bounding box center [479, 420] width 205 height 31
click at [429, 512] on span "29" at bounding box center [432, 511] width 33 height 33
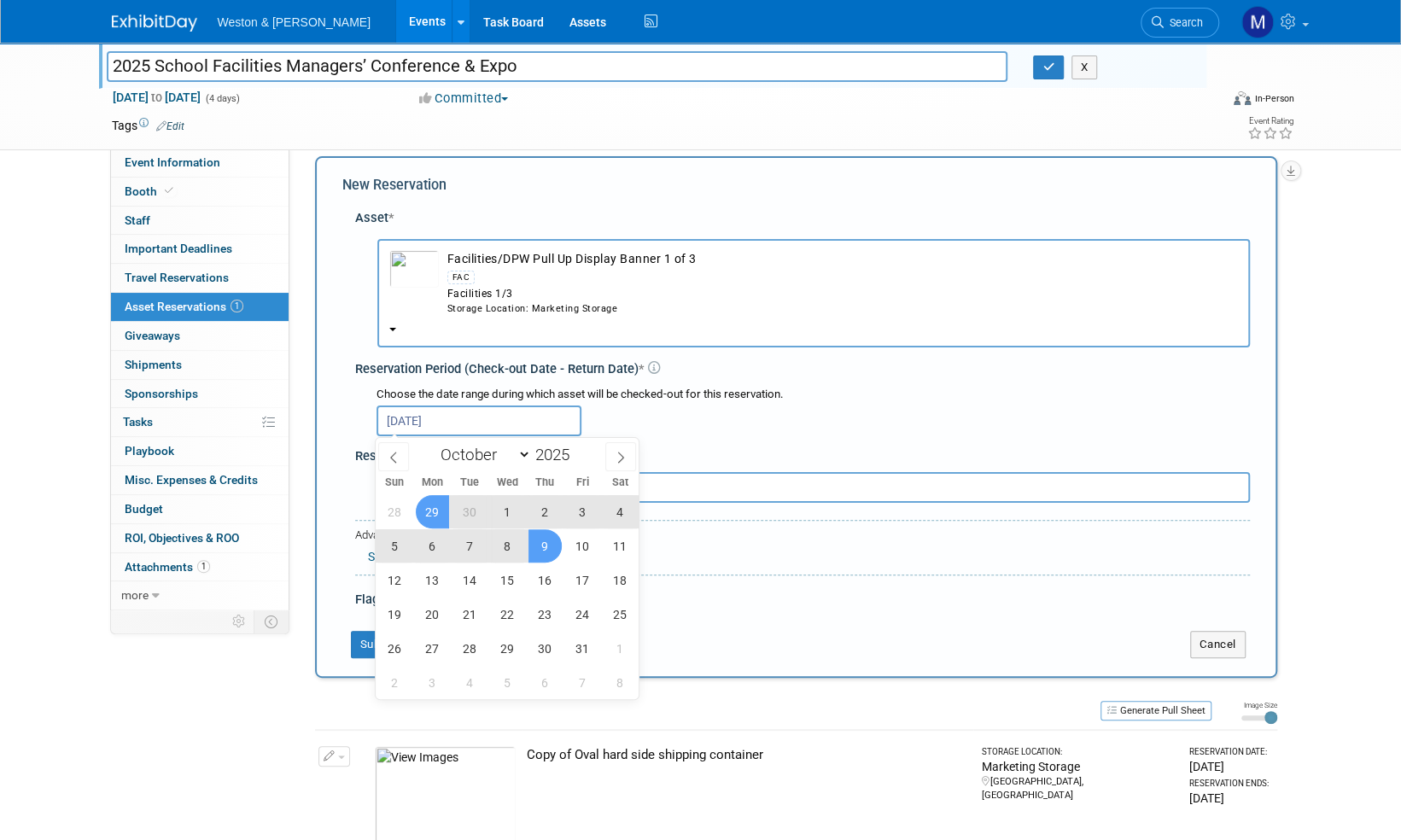
click at [543, 541] on span "9" at bounding box center [545, 545] width 33 height 33
type input "Sep 29, 2025 to Oct 9, 2025"
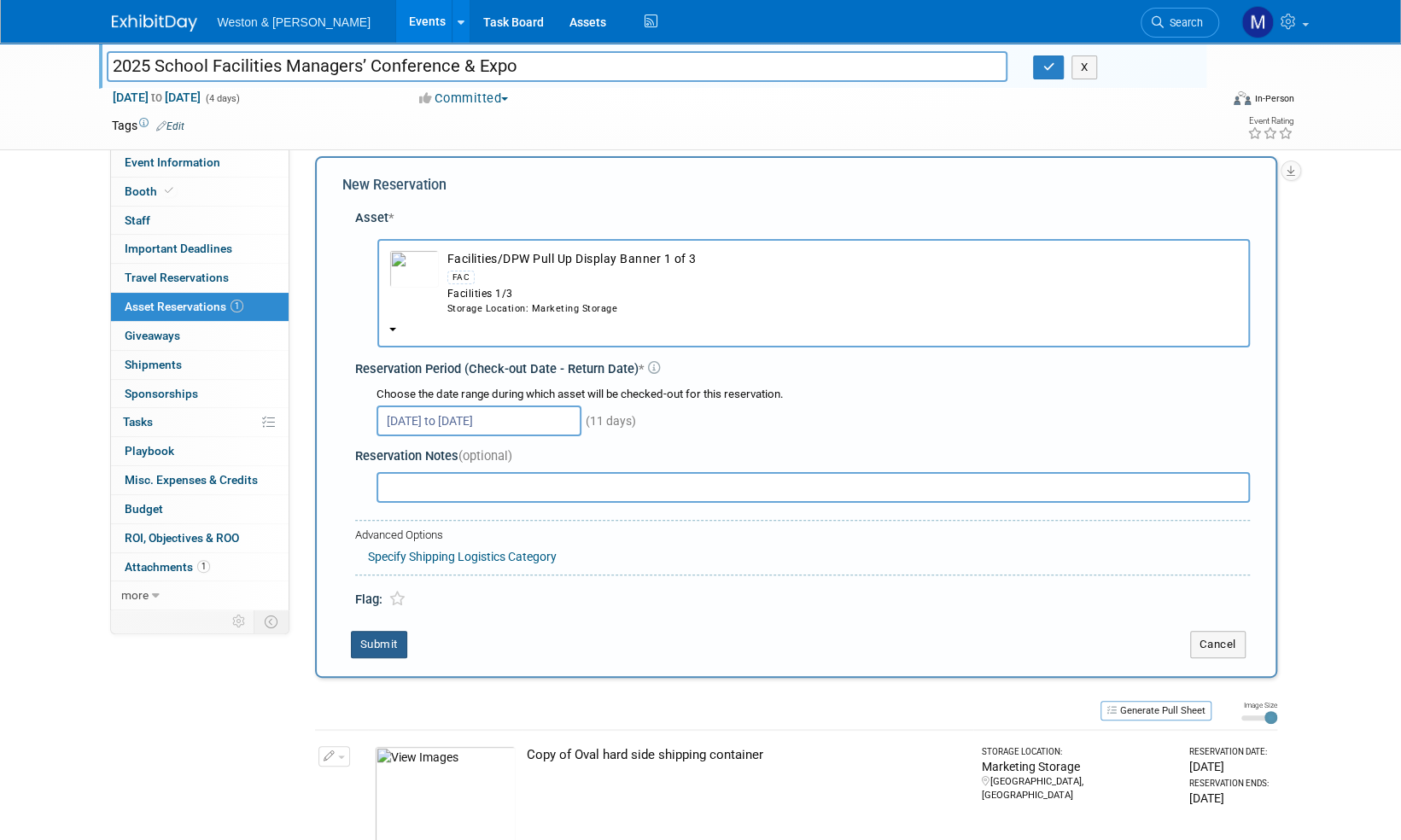
click at [382, 644] on button "Submit" at bounding box center [379, 644] width 56 height 27
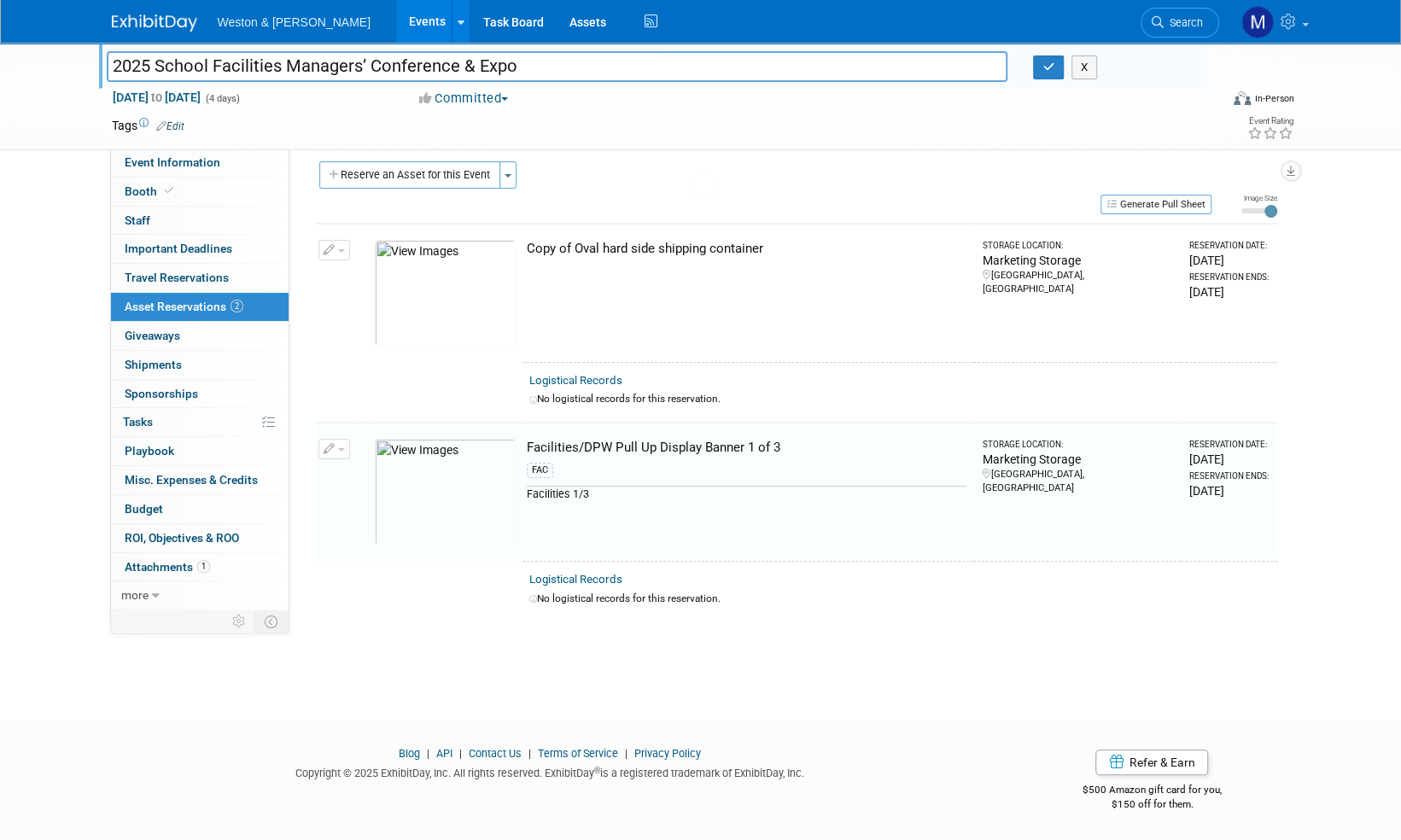
scroll to position [10, 0]
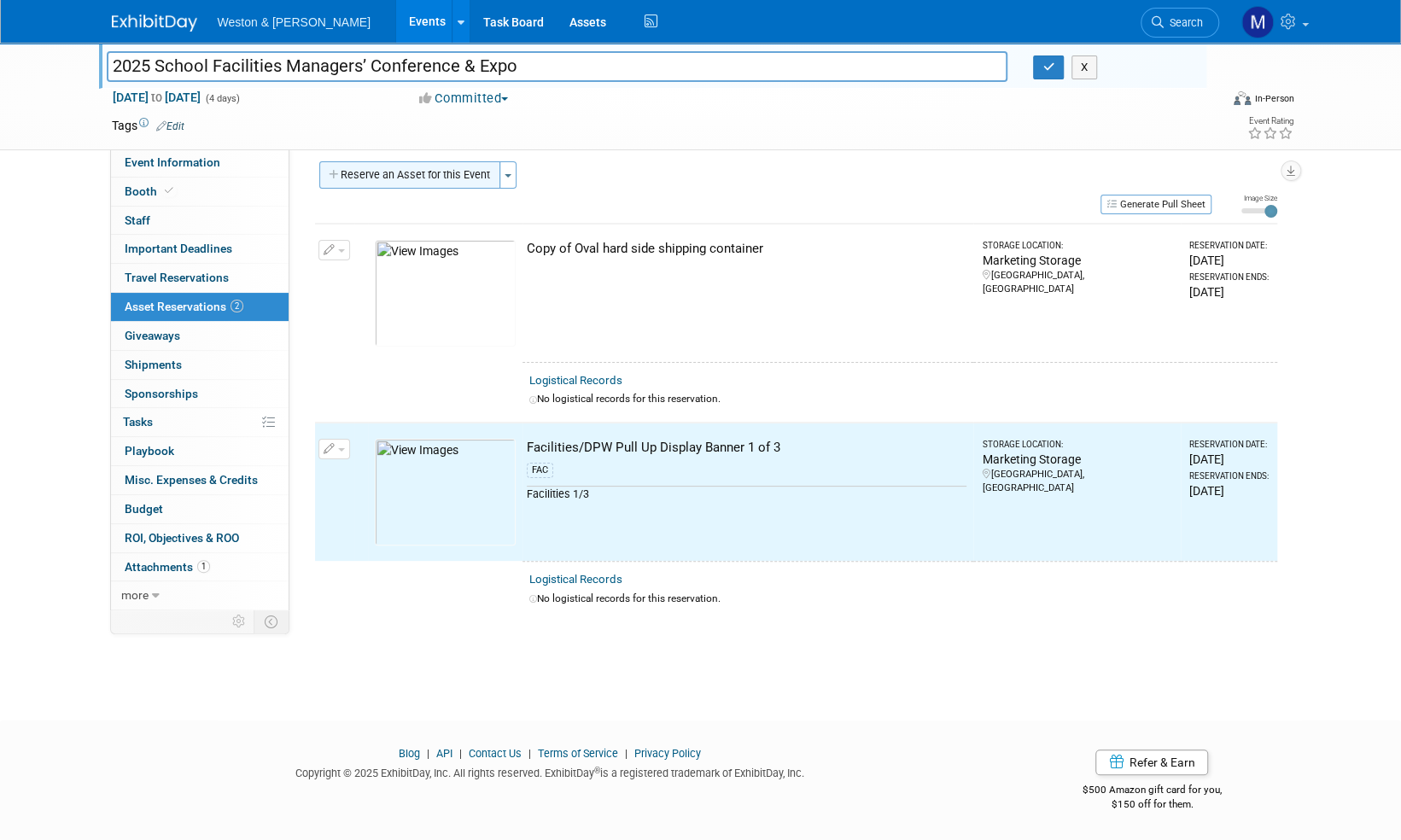
click at [459, 171] on button "Reserve an Asset for this Event" at bounding box center [409, 175] width 181 height 27
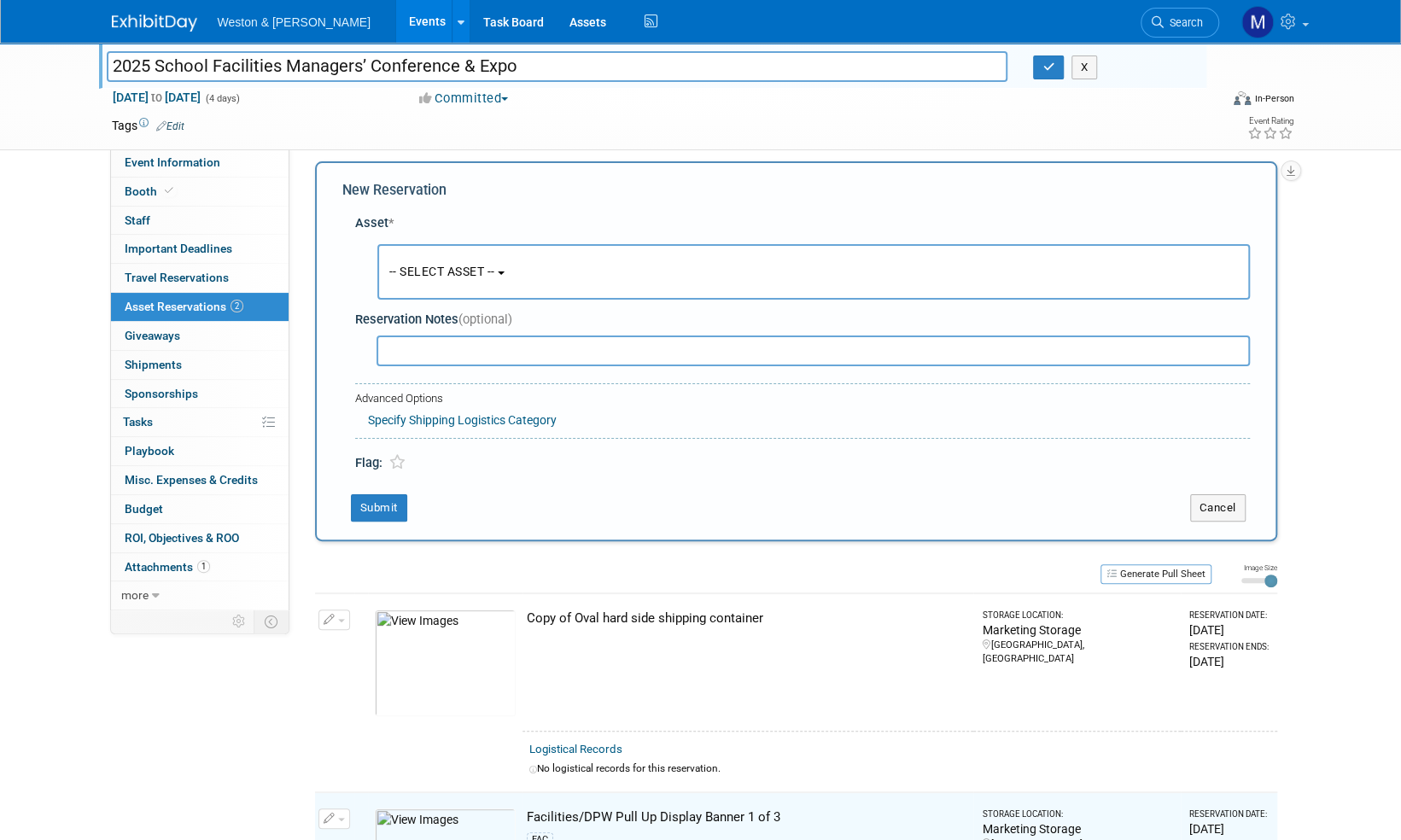
scroll to position [15, 0]
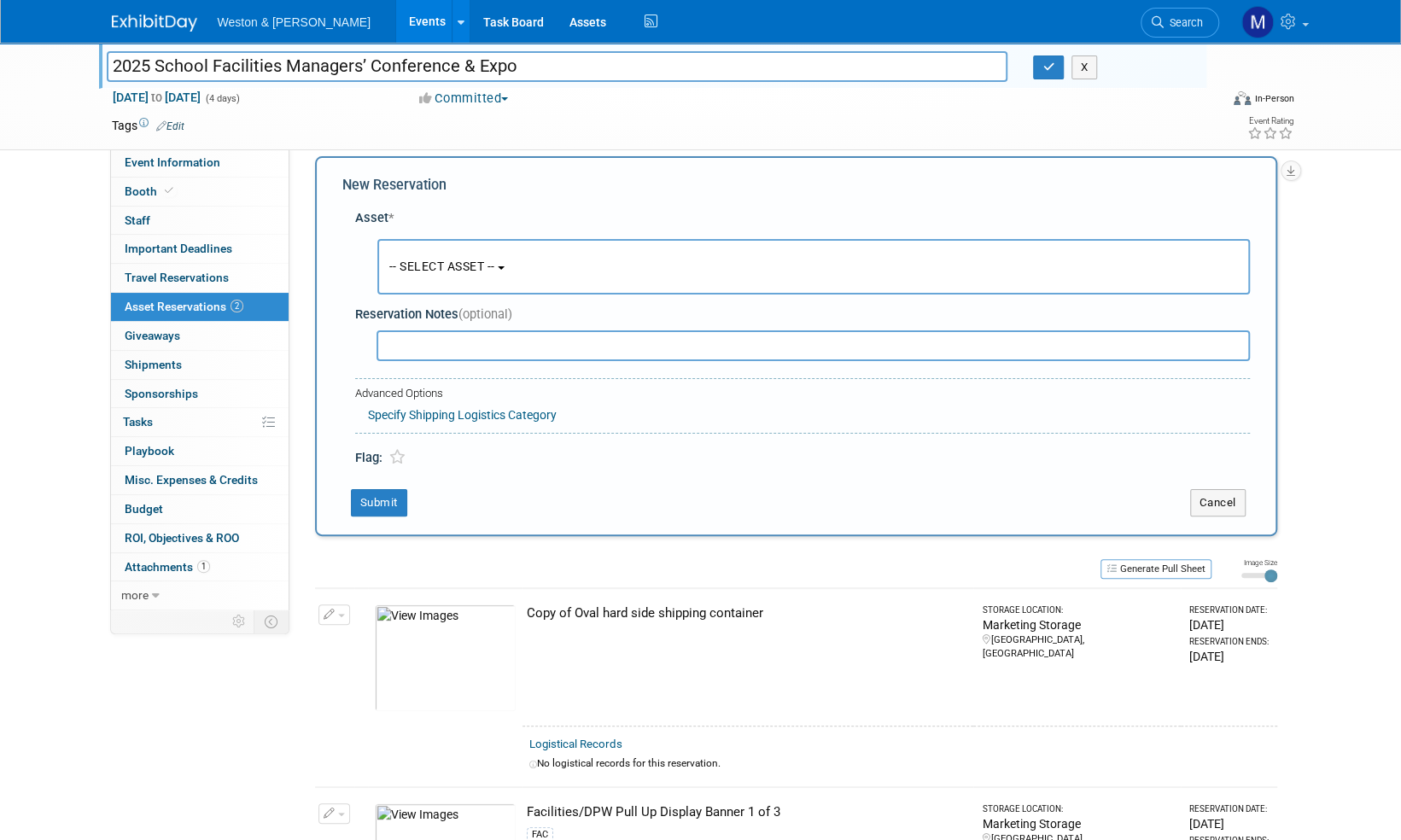
click at [476, 264] on span "-- SELECT ASSET --" at bounding box center [442, 267] width 106 height 14
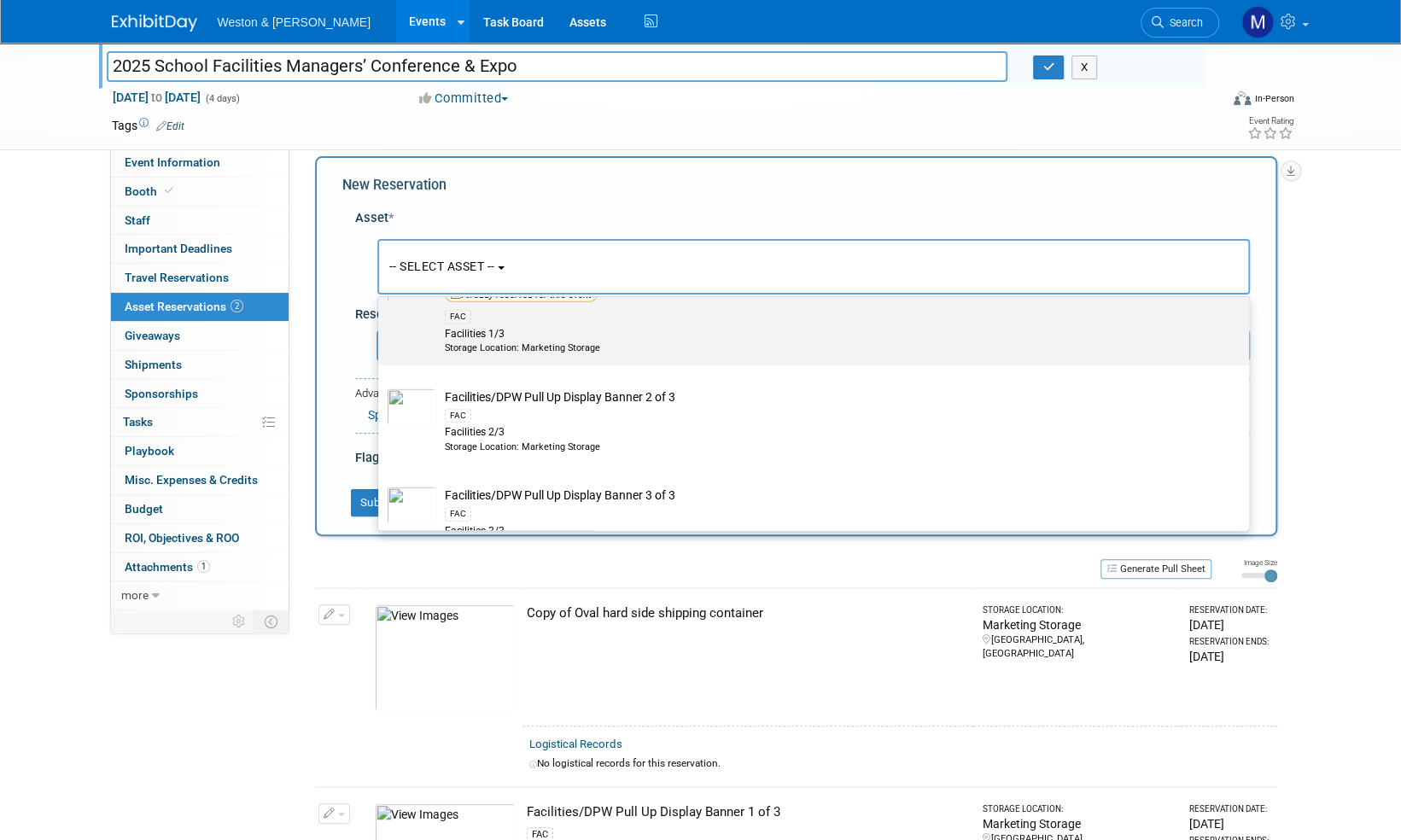
scroll to position [2731, 0]
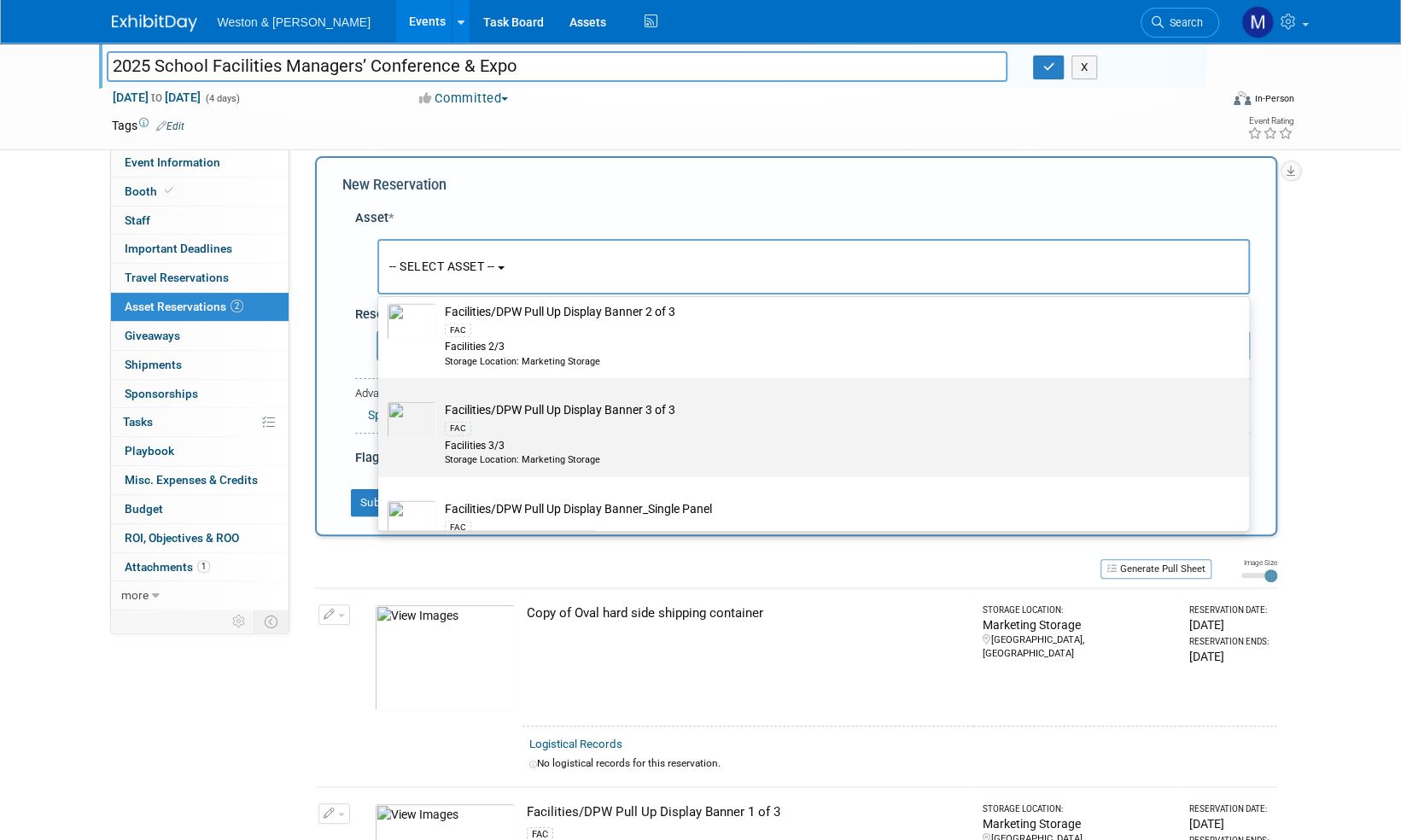
click at [516, 415] on td "Facilities/DPW Pull Up Display Banner 3 of 3 FAC Facilities 3/3 Storage Locatio…" at bounding box center [825, 433] width 779 height 65
click at [380, 398] on input "Facilities/DPW Pull Up Display Banner 3 of 3 FAC Facilities 3/3 Storage Locatio…" at bounding box center [374, 392] width 11 height 11
select select "10716287"
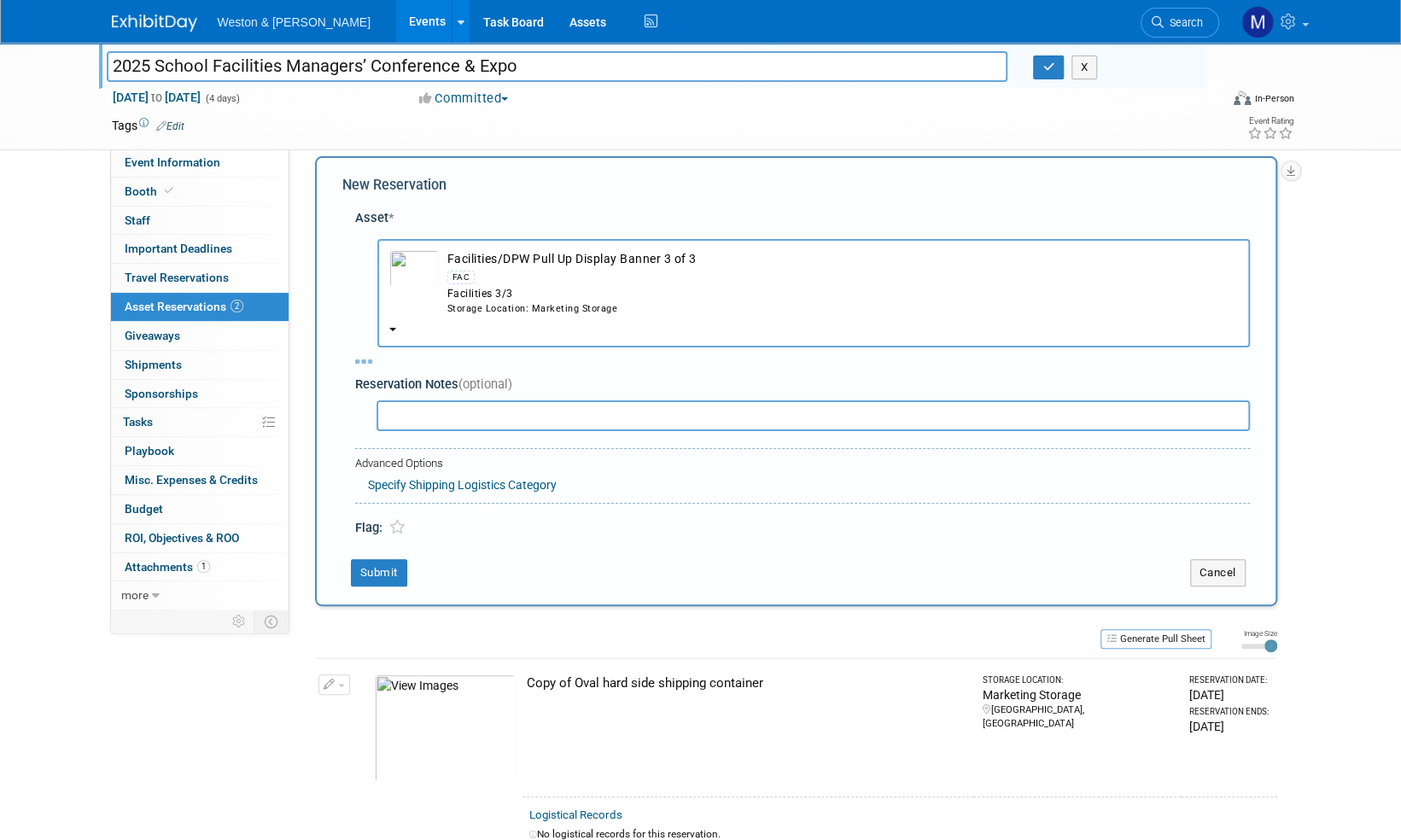
select select "9"
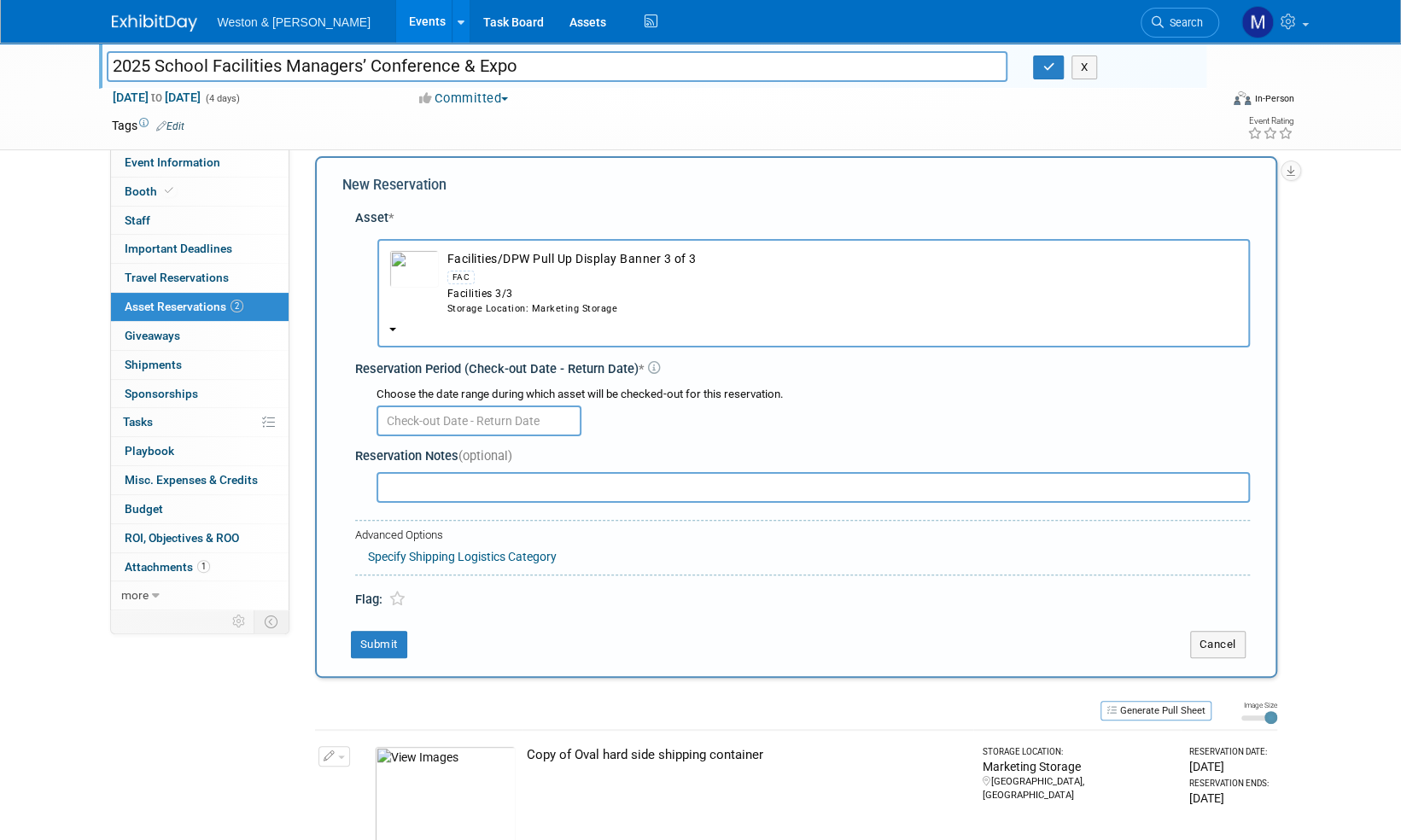
click at [468, 429] on input "text" at bounding box center [479, 420] width 205 height 31
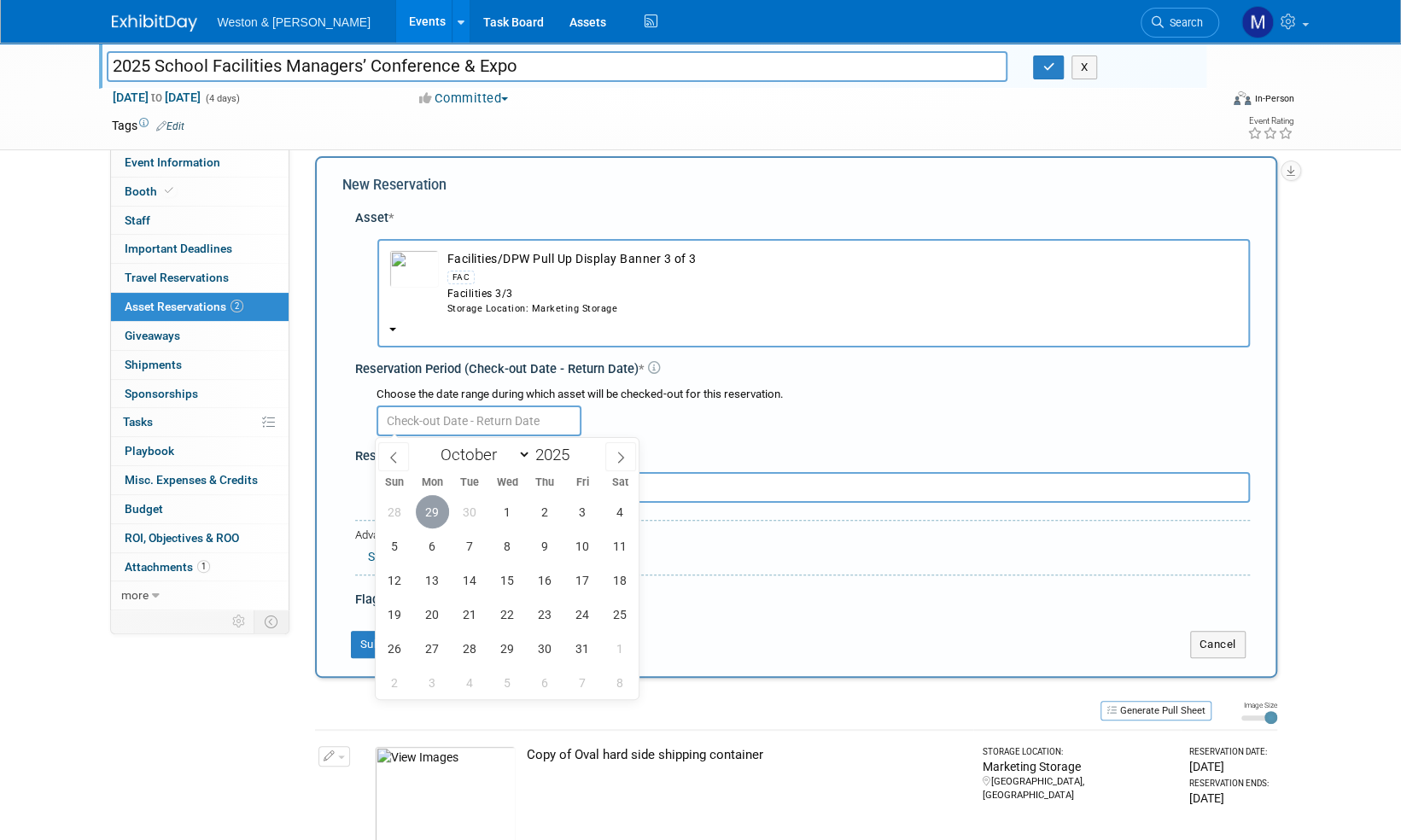
click at [436, 513] on span "29" at bounding box center [432, 511] width 33 height 33
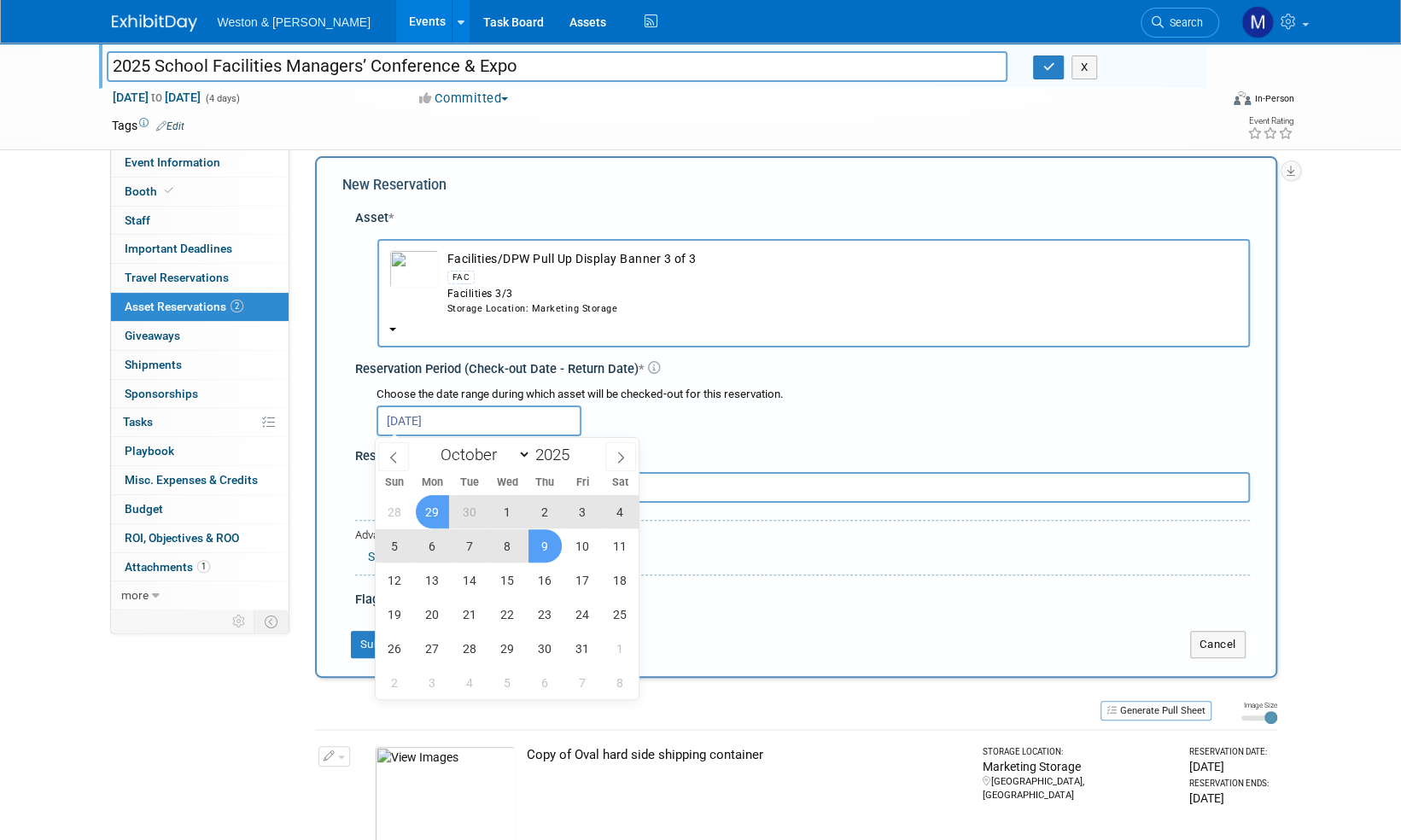
click at [546, 543] on span "9" at bounding box center [545, 545] width 33 height 33
type input "Sep 29, 2025 to Oct 9, 2025"
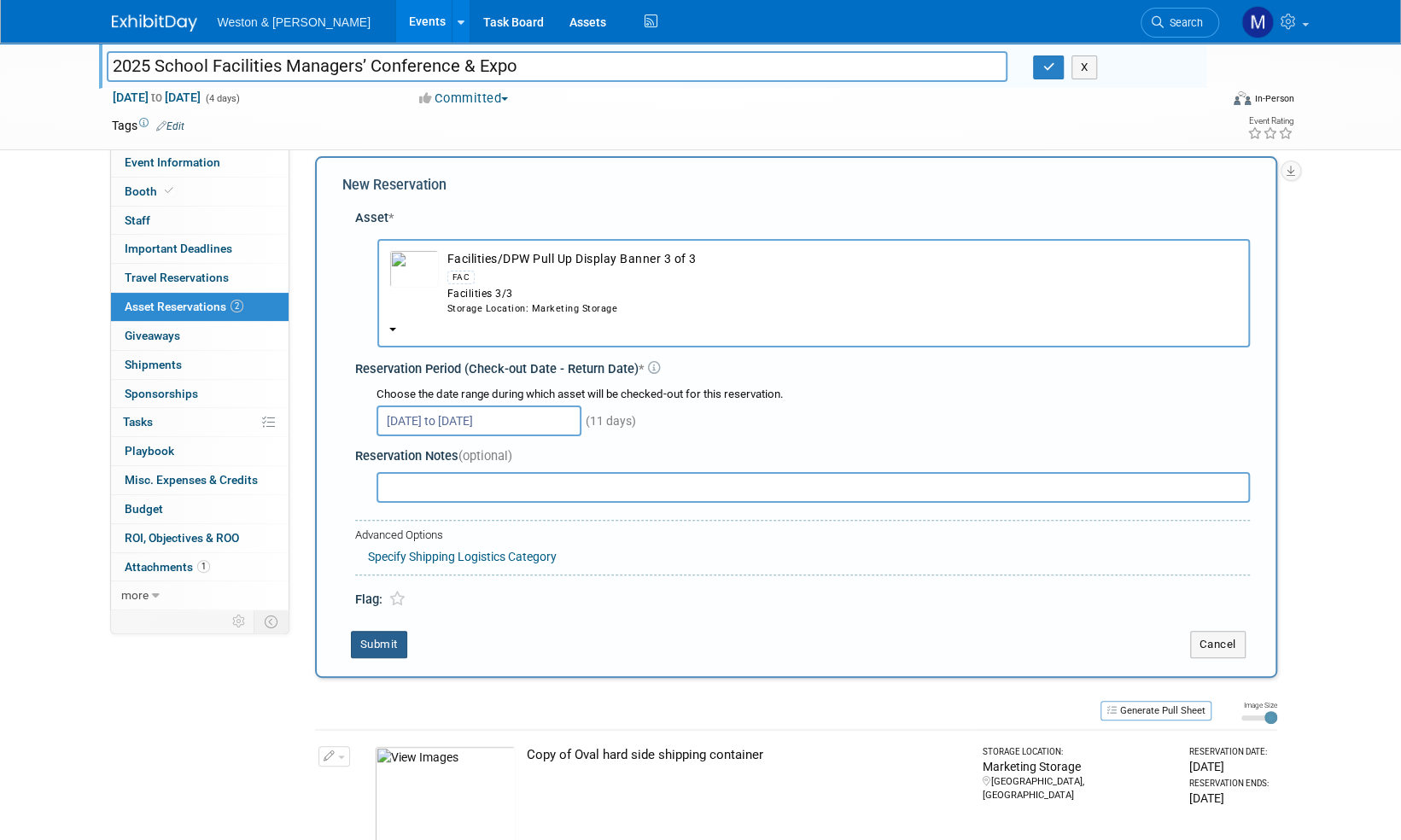
click at [394, 646] on button "Submit" at bounding box center [379, 644] width 56 height 27
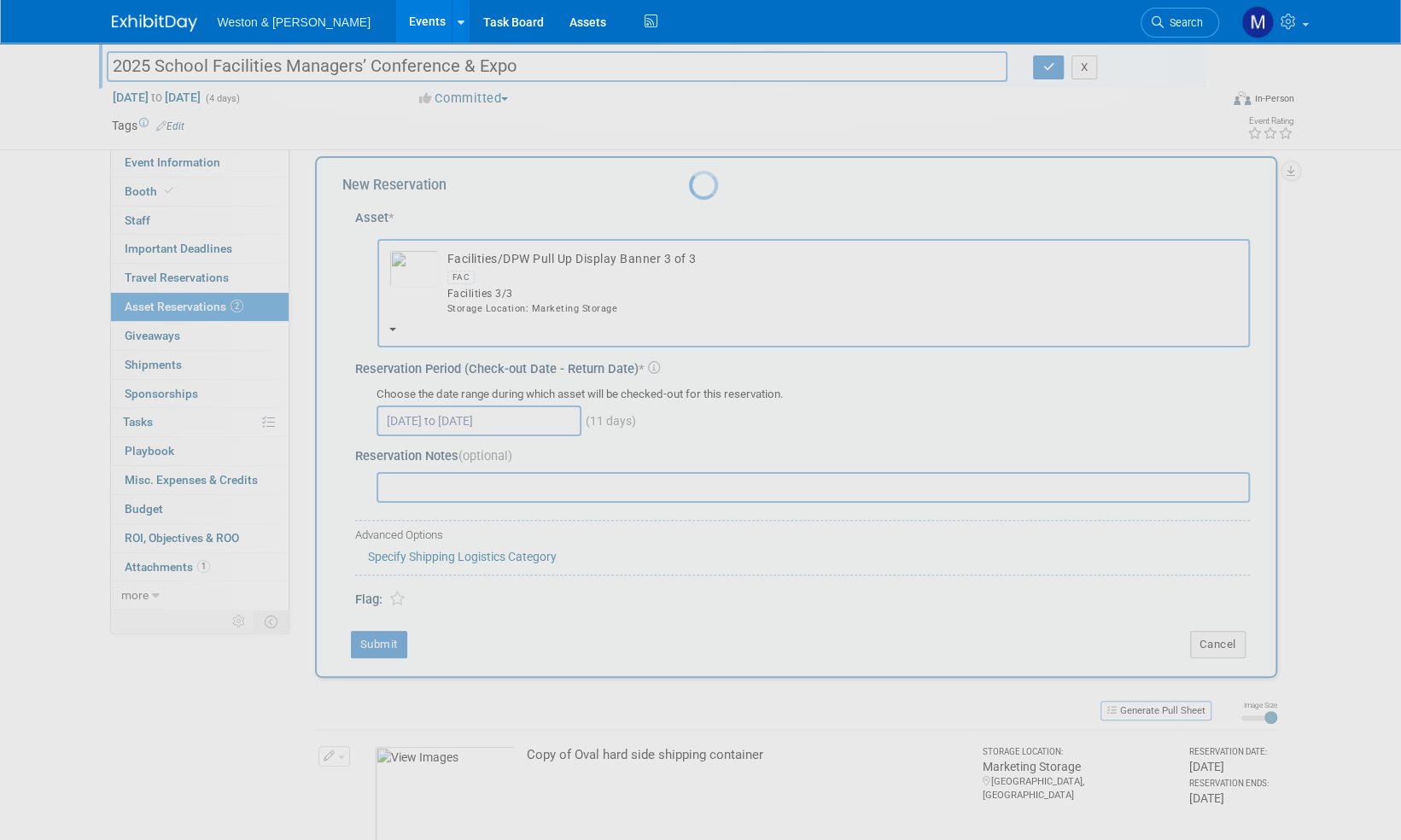
scroll to position [171, 0]
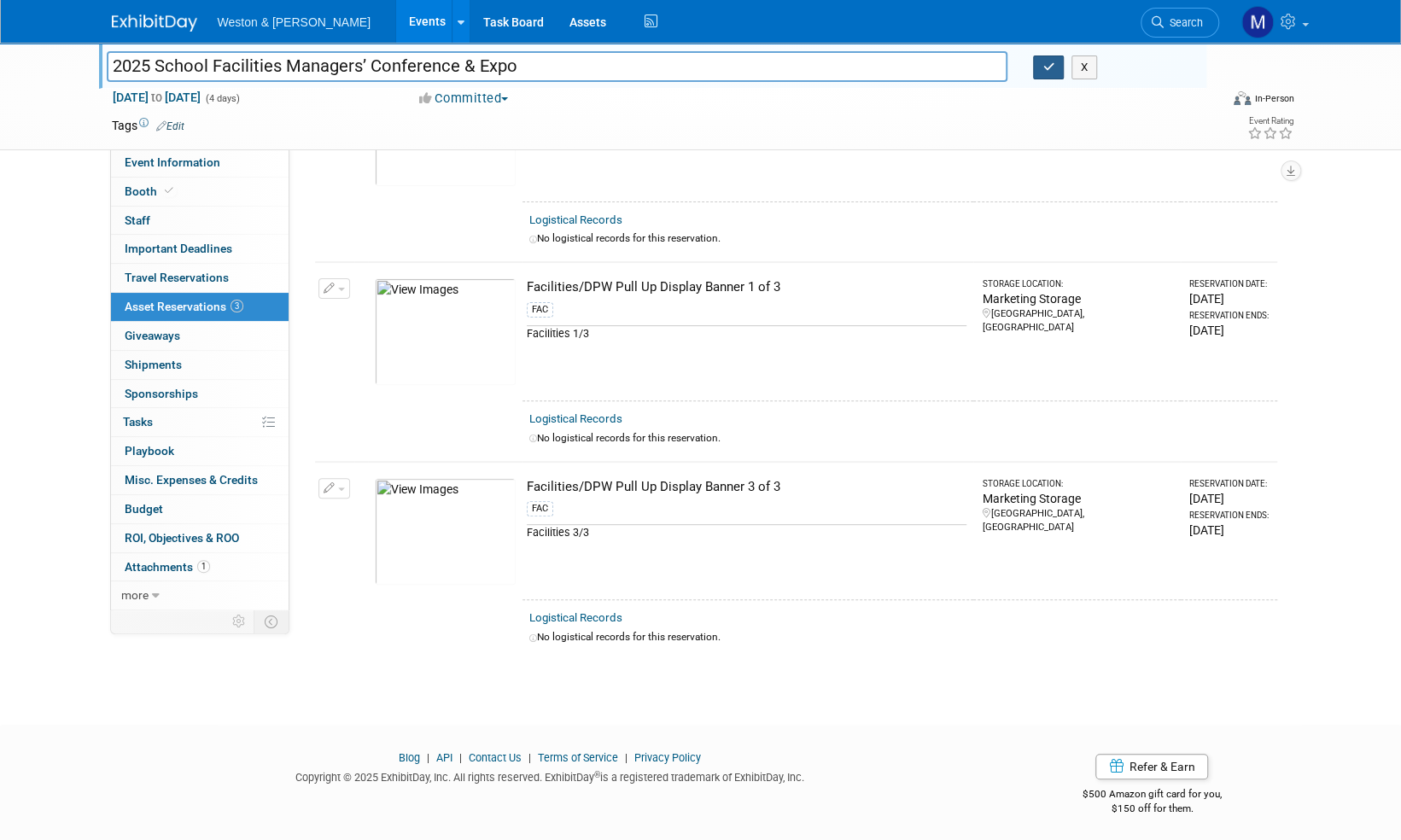
click at [1044, 66] on icon "button" at bounding box center [1048, 67] width 12 height 11
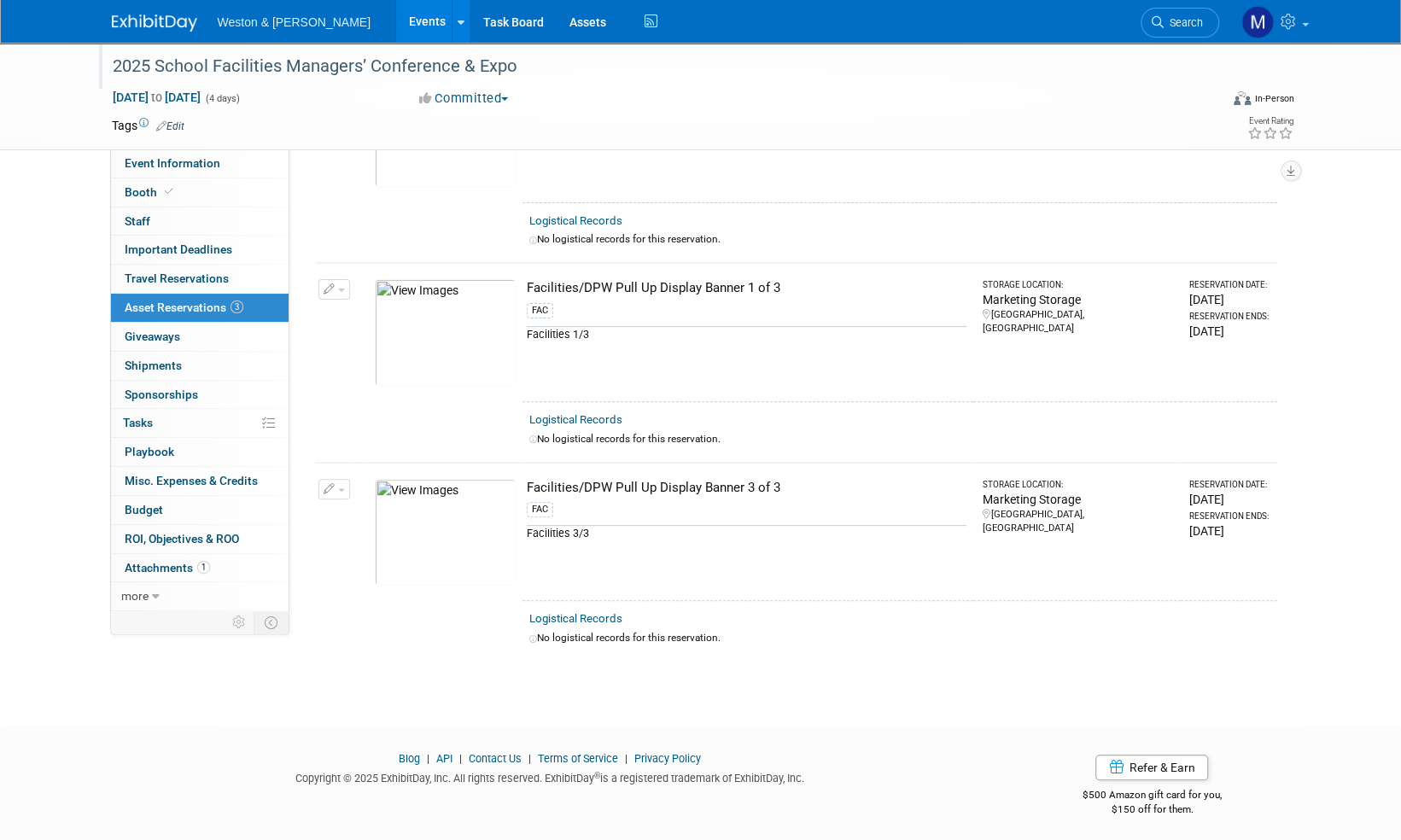
click at [142, 17] on img at bounding box center [155, 23] width 85 height 17
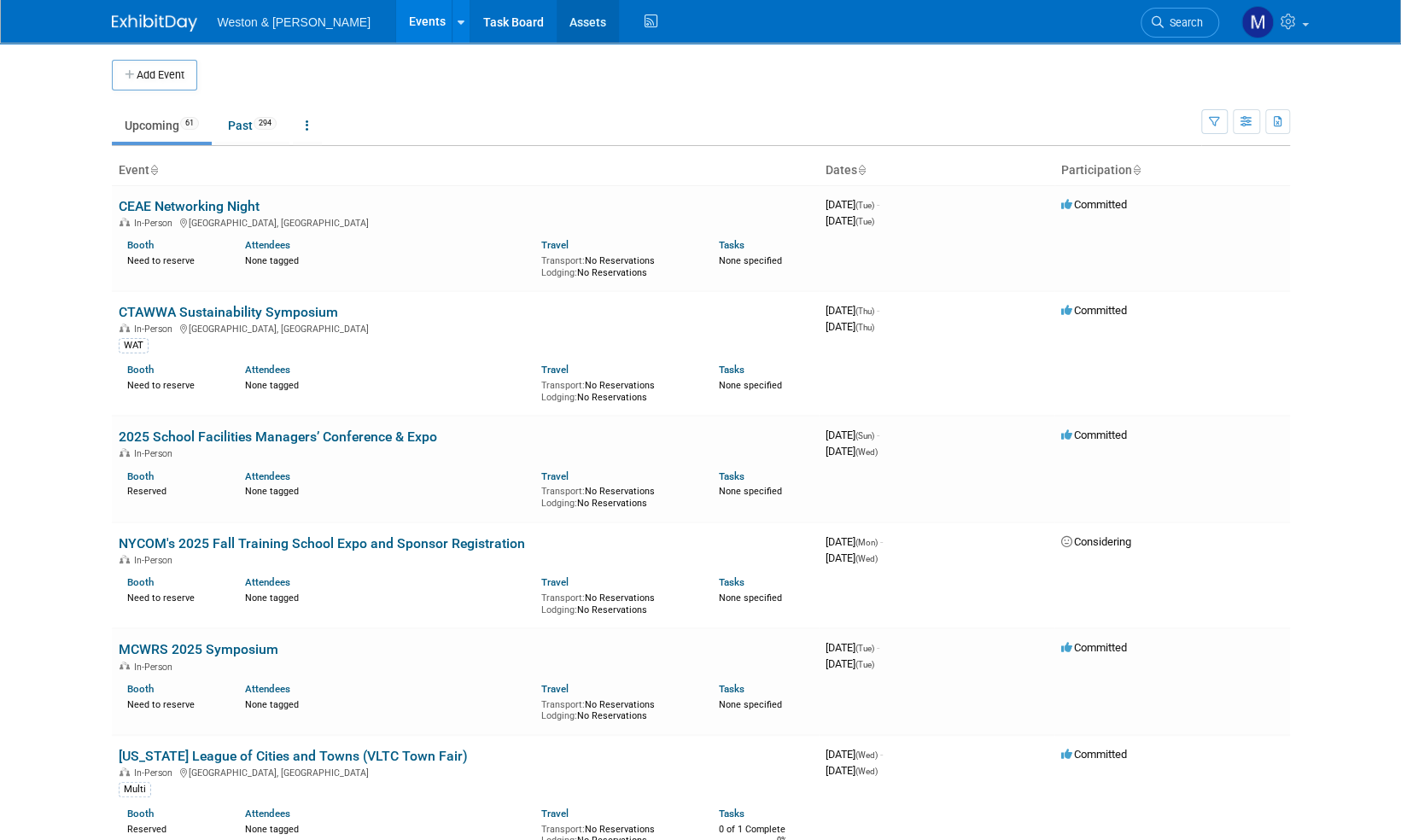
click at [556, 22] on link "Assets" at bounding box center [587, 21] width 62 height 43
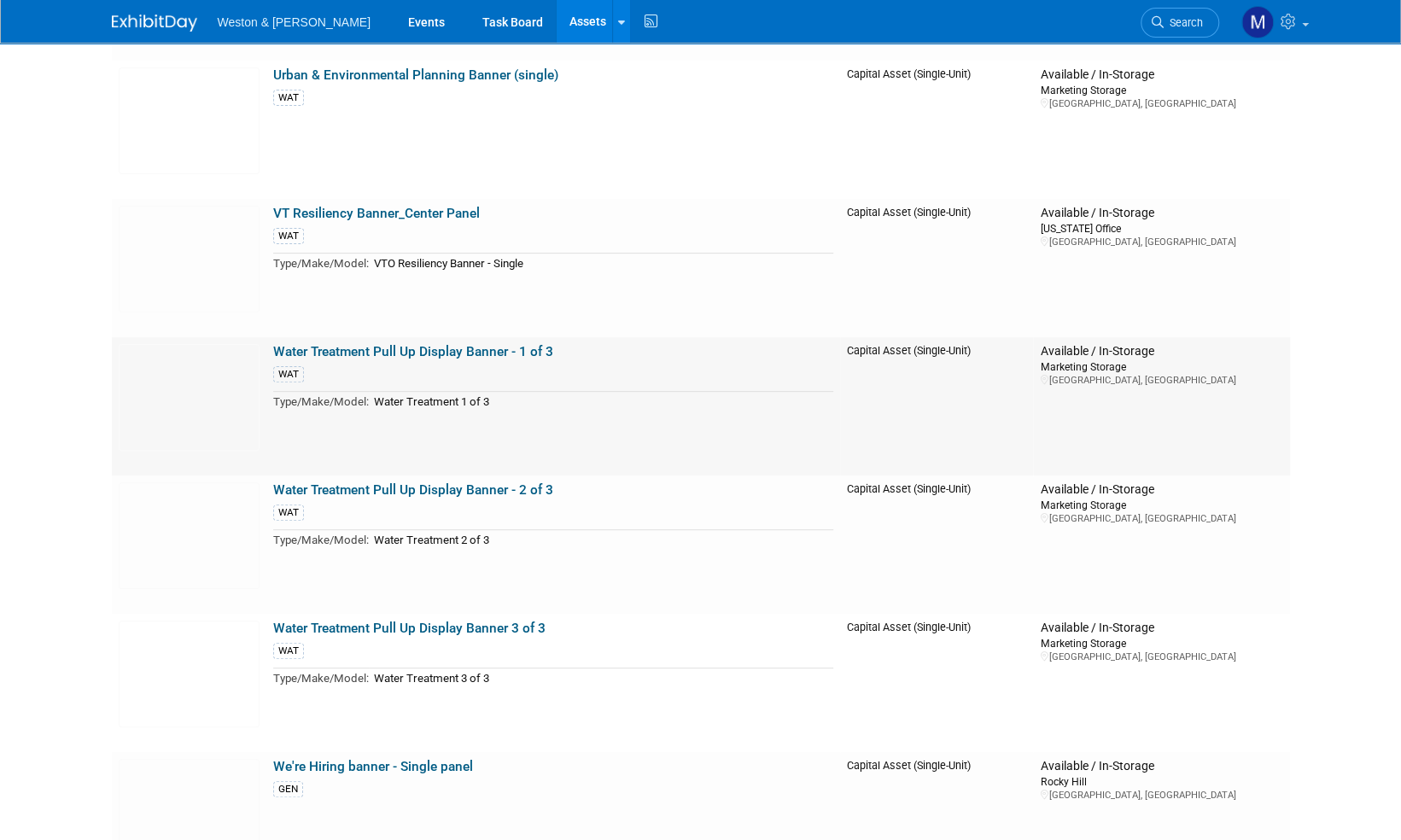
scroll to position [8629, 0]
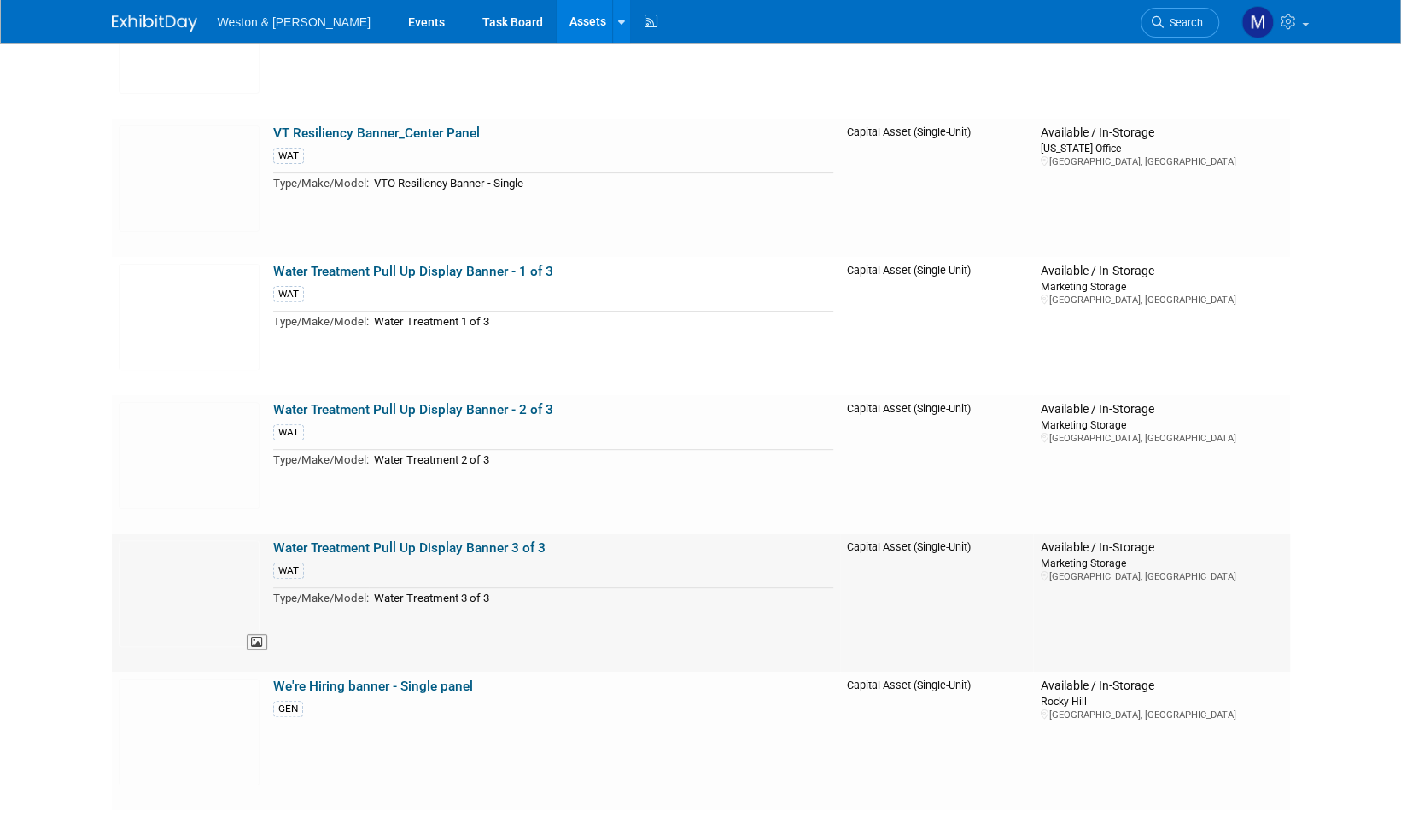
click at [190, 597] on img at bounding box center [189, 593] width 141 height 107
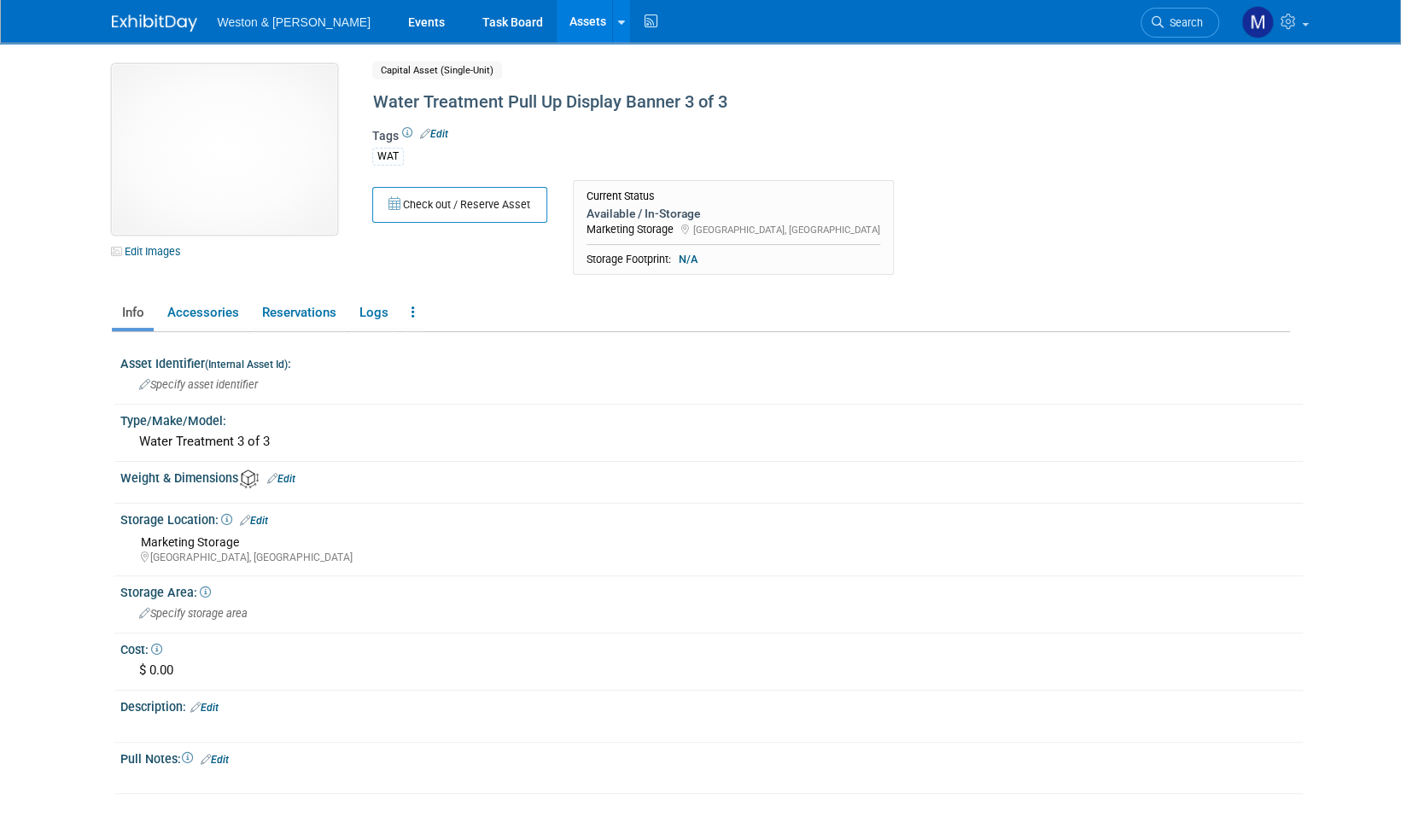
click at [229, 130] on img at bounding box center [225, 150] width 226 height 171
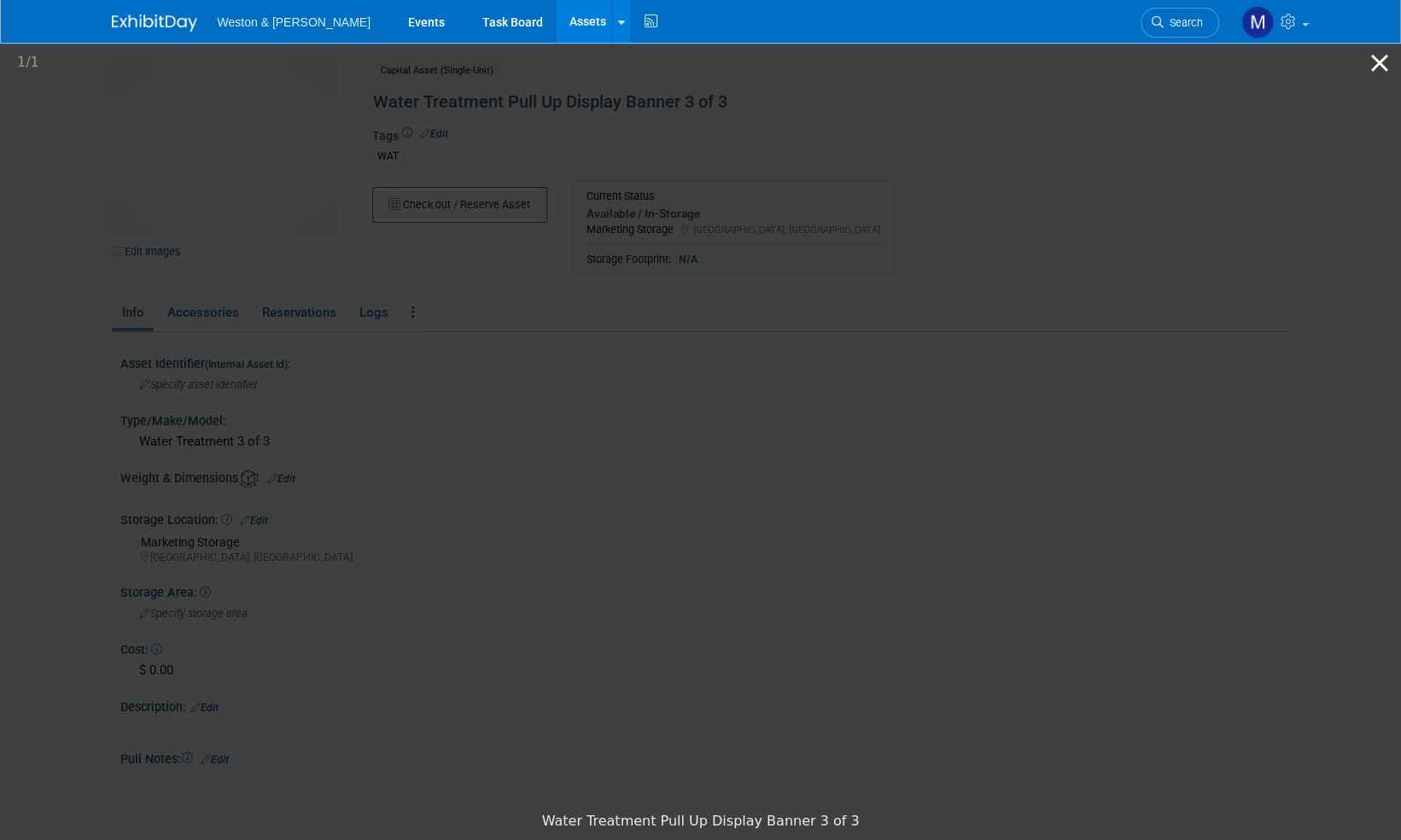
click at [1378, 65] on button "Close gallery" at bounding box center [1380, 62] width 43 height 40
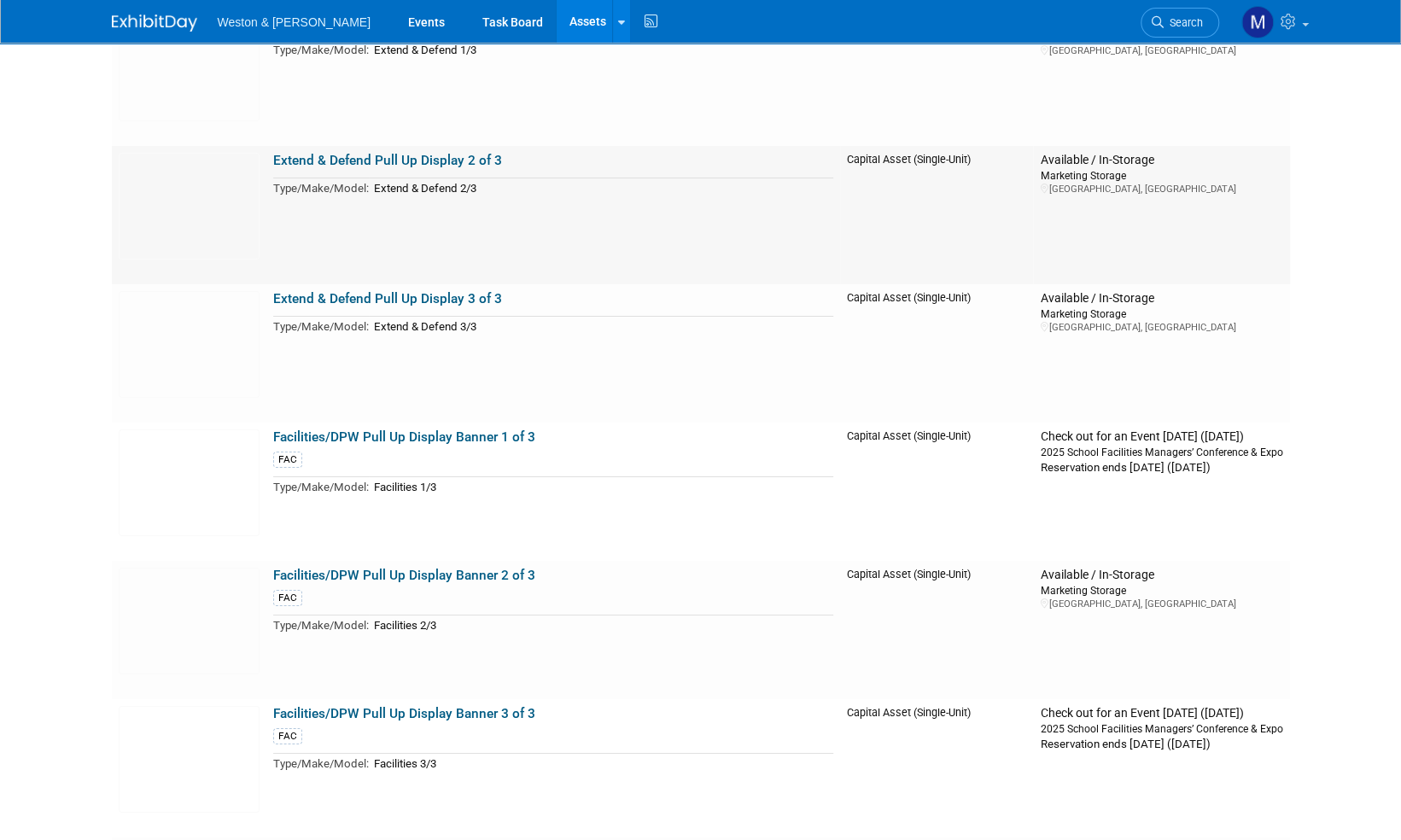
scroll to position [3765, 0]
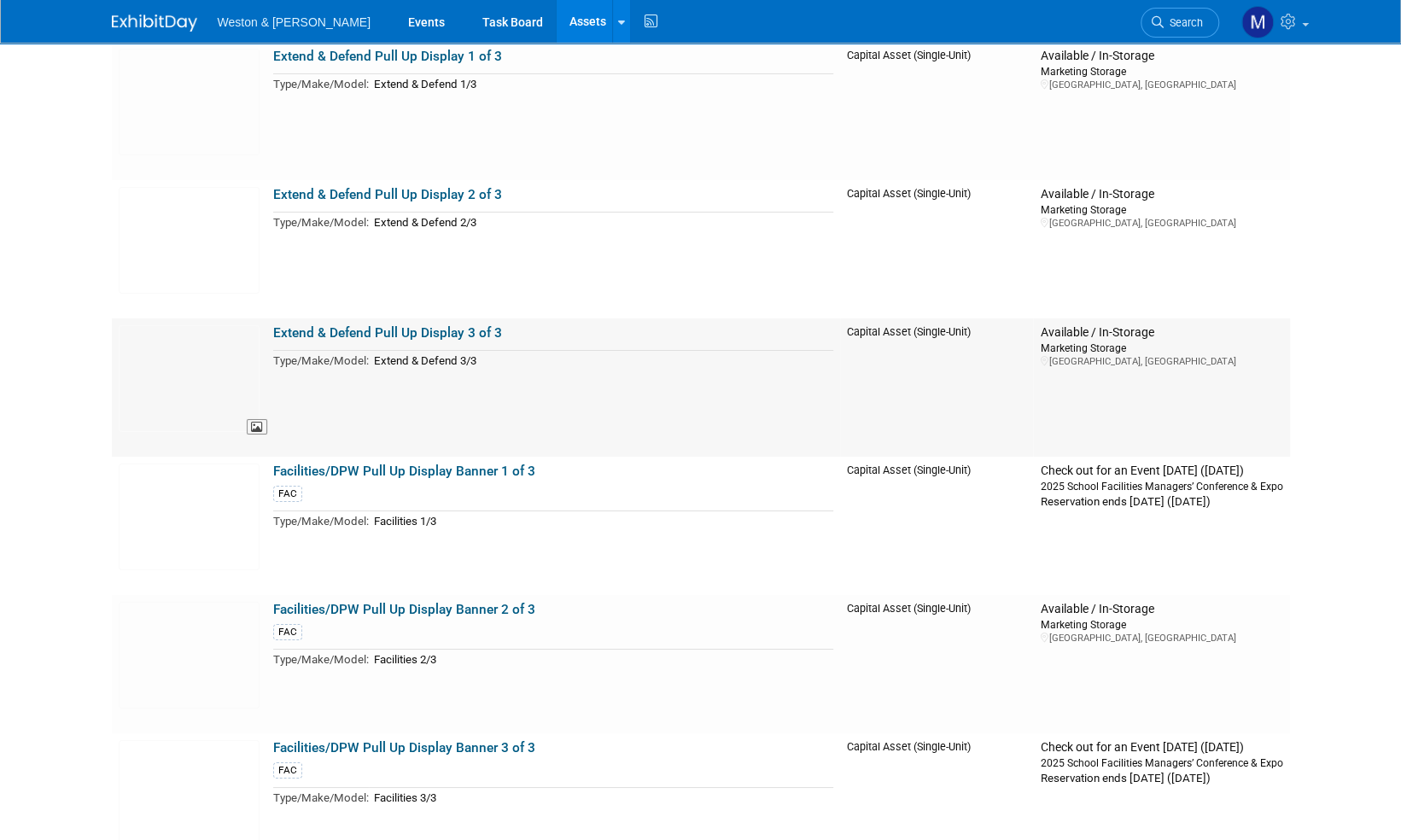
click at [198, 375] on img at bounding box center [189, 378] width 141 height 107
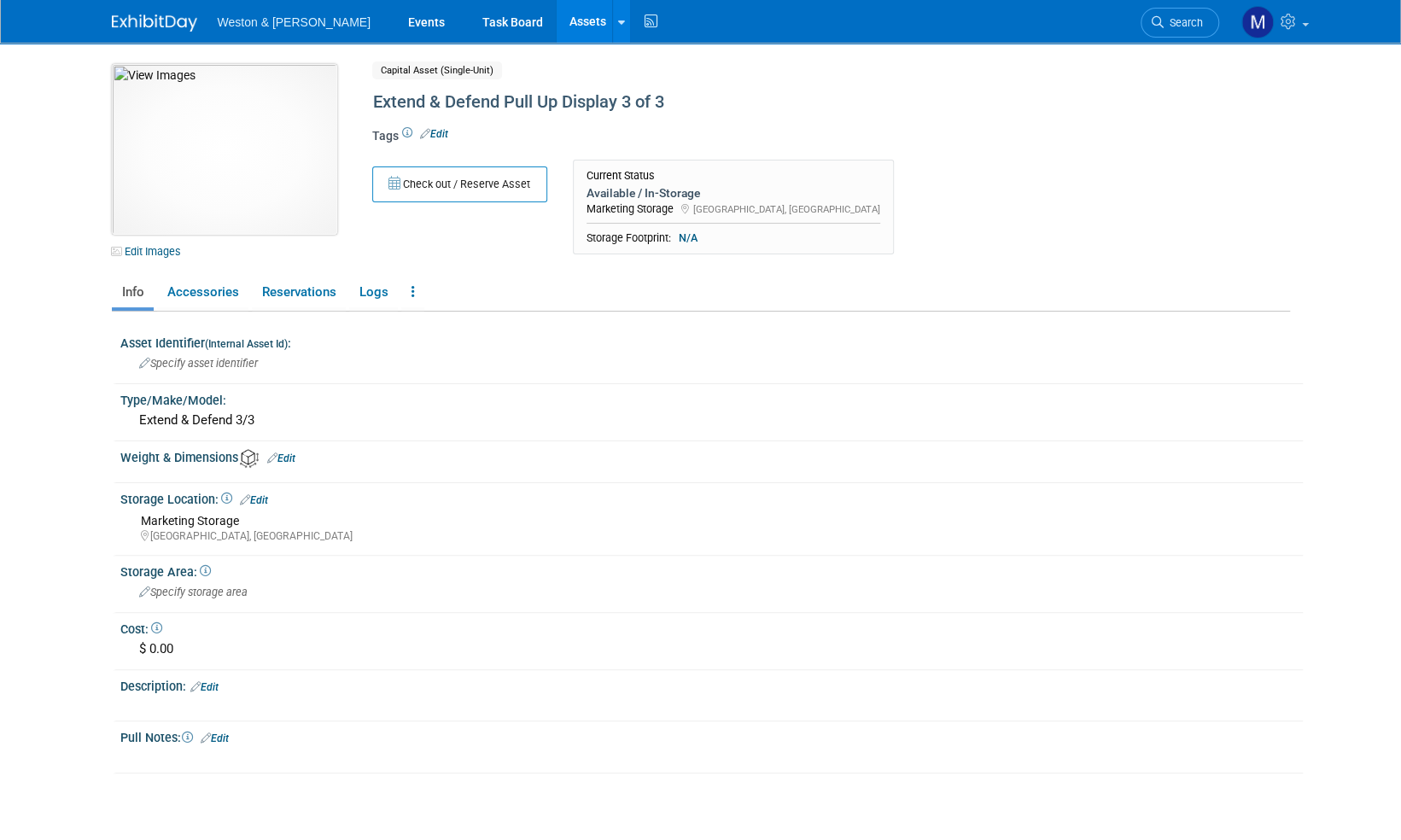
click at [251, 126] on img at bounding box center [225, 150] width 226 height 171
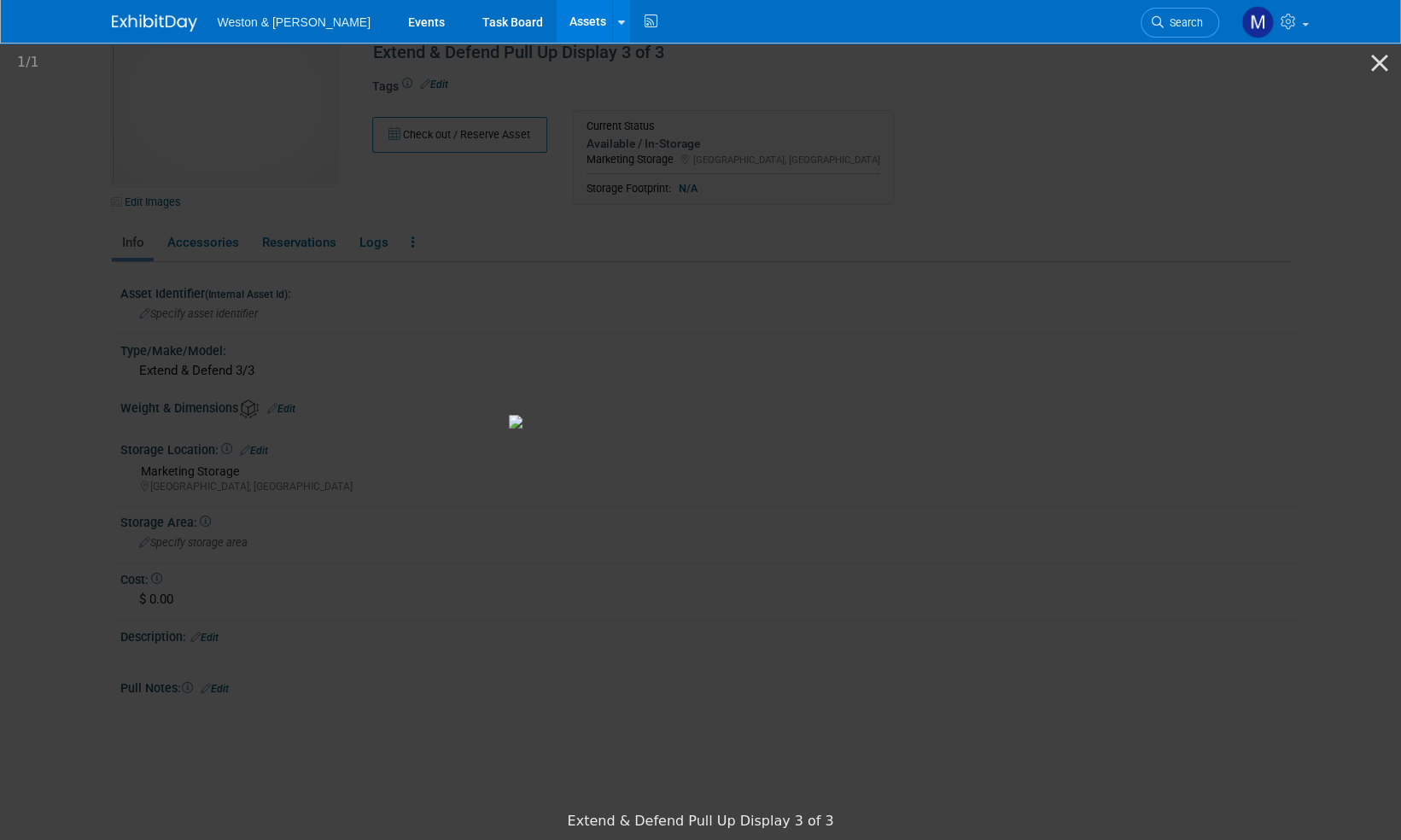
scroll to position [163, 0]
click at [804, 428] on img at bounding box center [700, 421] width 384 height 14
click at [1376, 68] on button "Close gallery" at bounding box center [1380, 62] width 43 height 40
